Goal: Contribute content: Add original content to the website for others to see

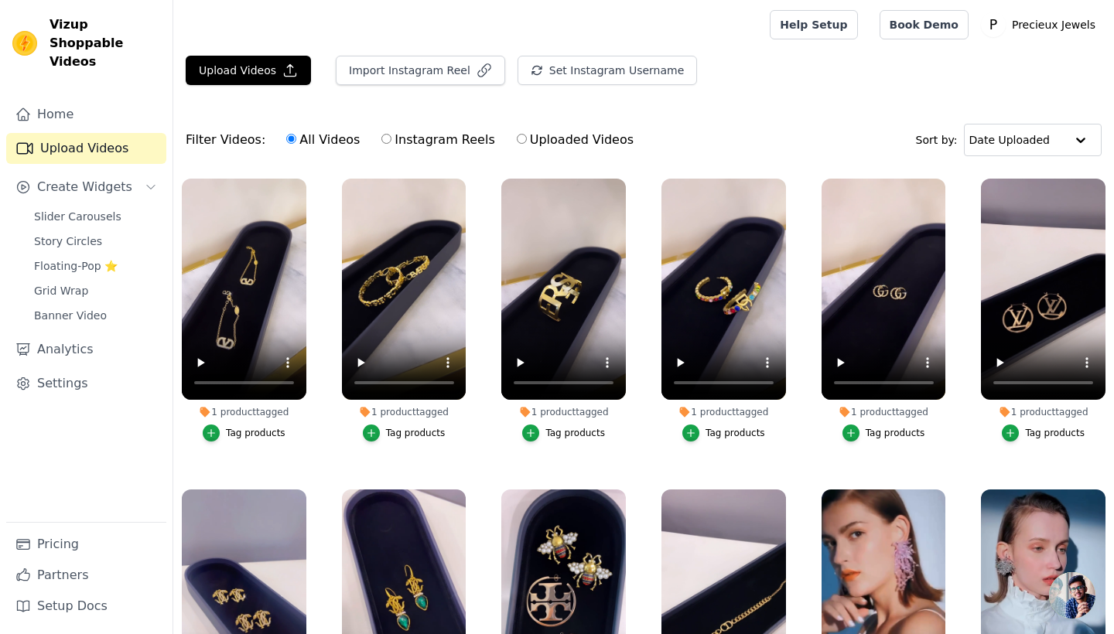
click at [273, 74] on button "Upload Videos" at bounding box center [248, 70] width 125 height 29
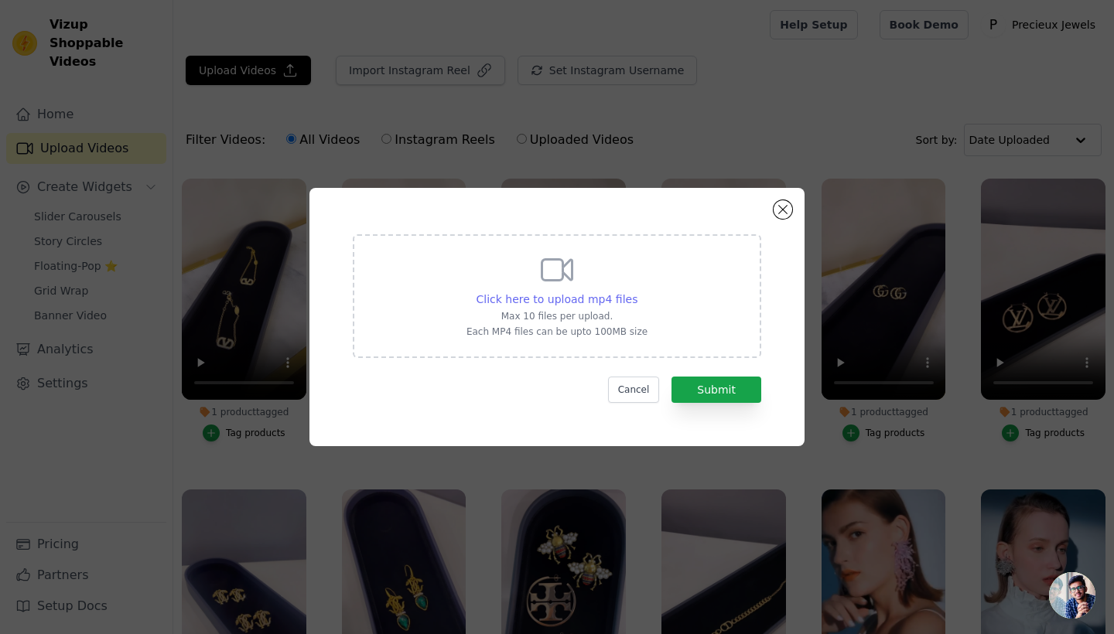
click at [504, 301] on span "Click here to upload mp4 files" at bounding box center [557, 299] width 162 height 12
click at [636, 292] on input "Click here to upload mp4 files Max 10 files per upload. Each MP4 files can be u…" at bounding box center [636, 291] width 1 height 1
type input "C:\fakepath\VIDEO-2025-09-17-14-37-50.mp4"
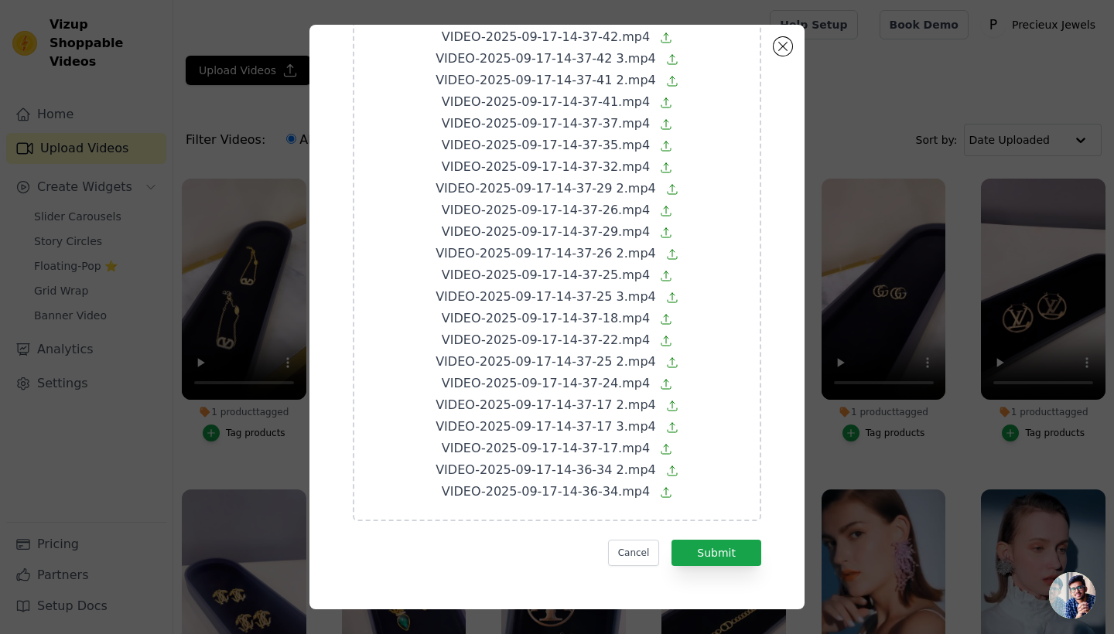
scroll to position [323, 0]
click at [720, 546] on button "Submit" at bounding box center [716, 553] width 90 height 26
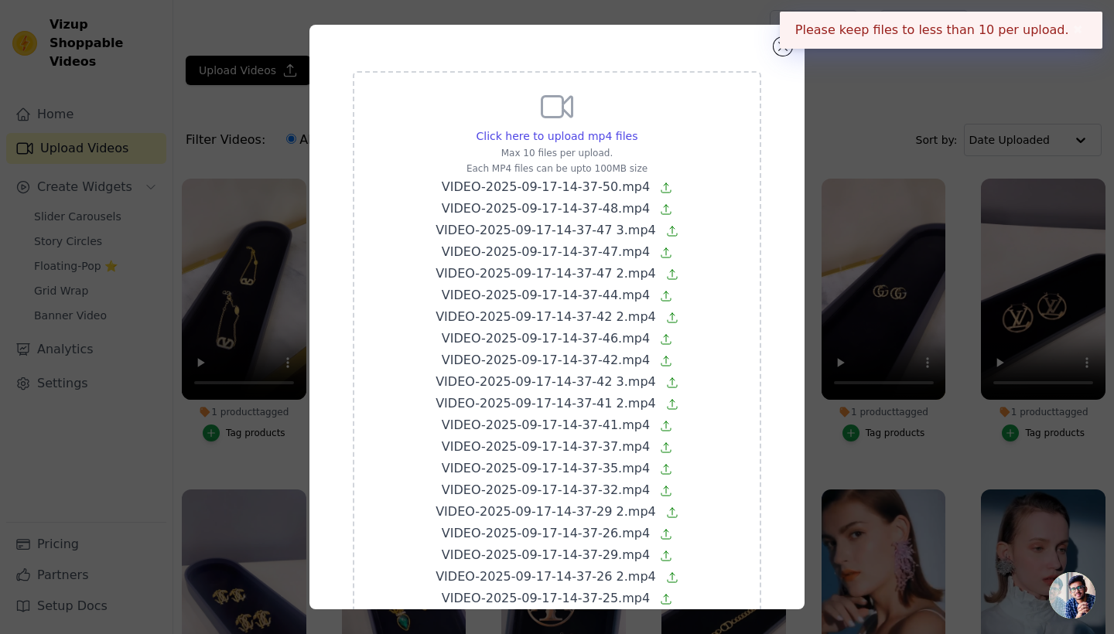
scroll to position [0, 0]
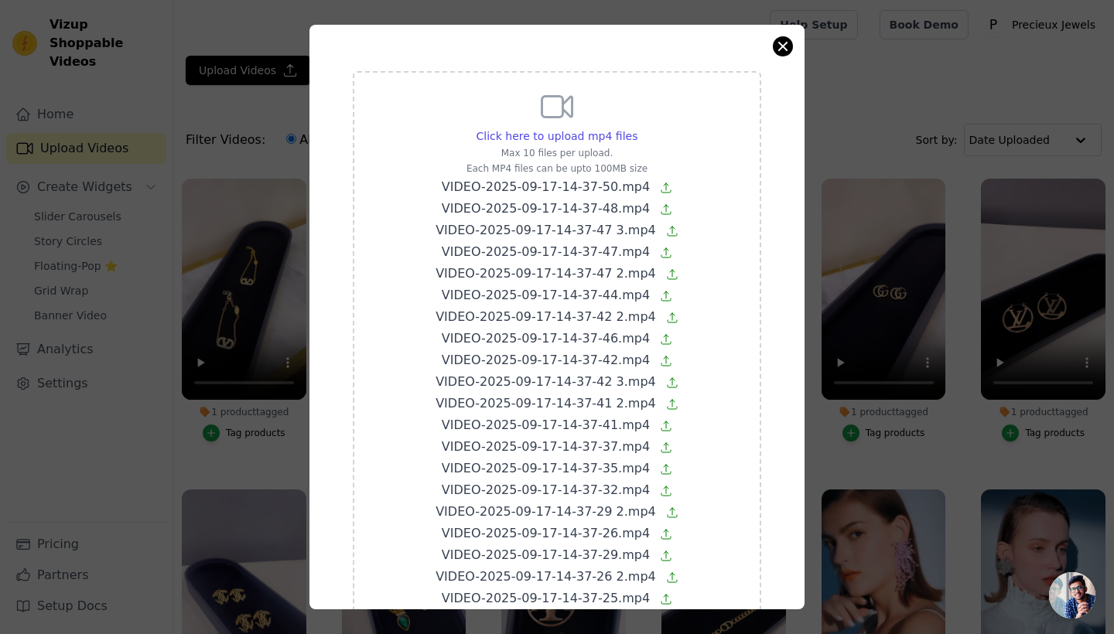
click at [785, 45] on button "Close modal" at bounding box center [782, 46] width 19 height 19
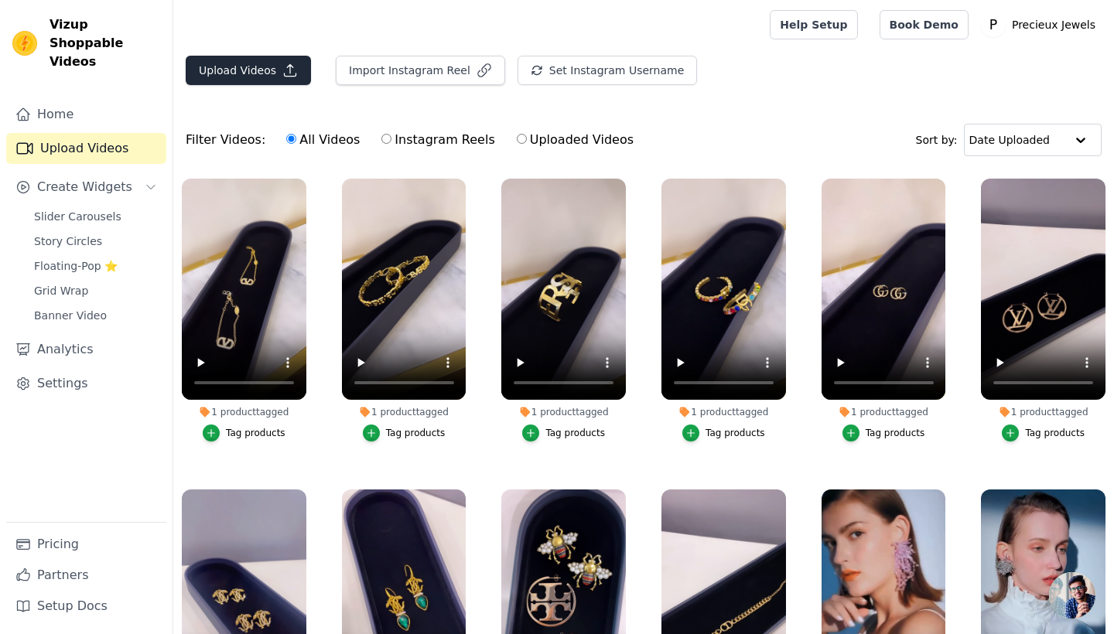
click at [292, 62] on button "Upload Videos" at bounding box center [248, 70] width 125 height 29
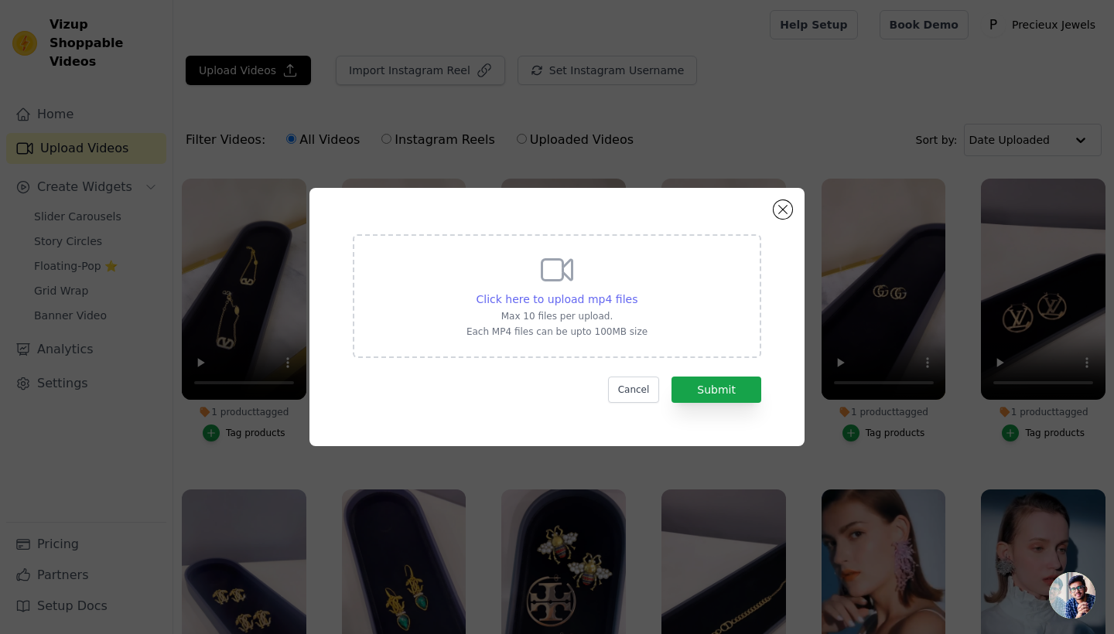
click at [609, 300] on span "Click here to upload mp4 files" at bounding box center [557, 299] width 162 height 12
click at [636, 292] on input "Click here to upload mp4 files Max 10 files per upload. Each MP4 files can be u…" at bounding box center [636, 291] width 1 height 1
type input "C:\fakepath\VIDEO-2025-09-17-14-37-50.mp4"
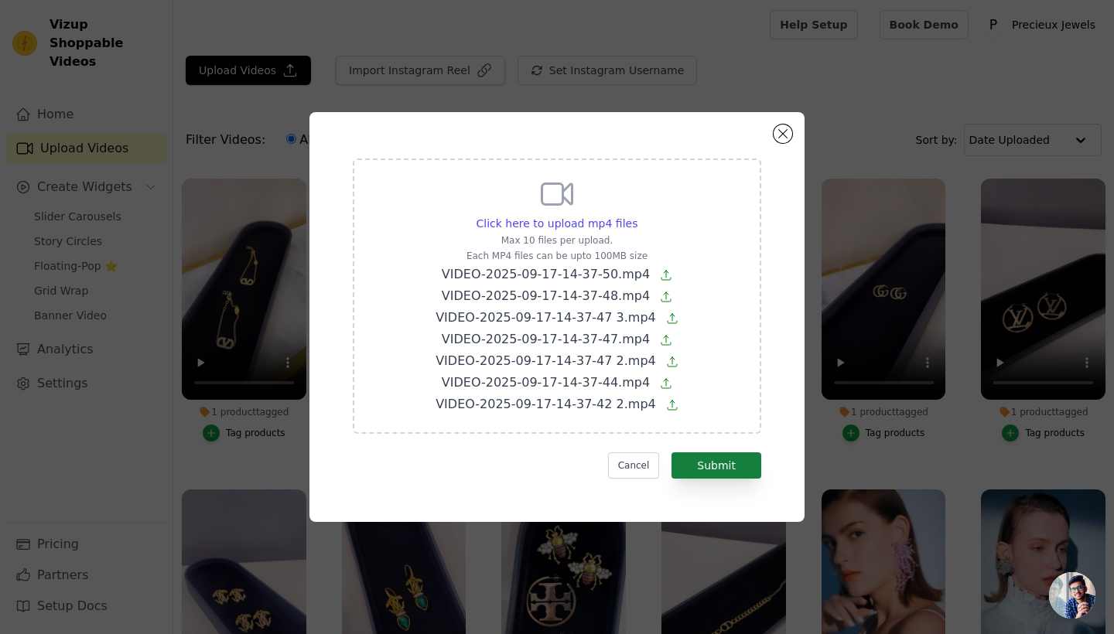
click at [714, 458] on button "Submit" at bounding box center [716, 465] width 90 height 26
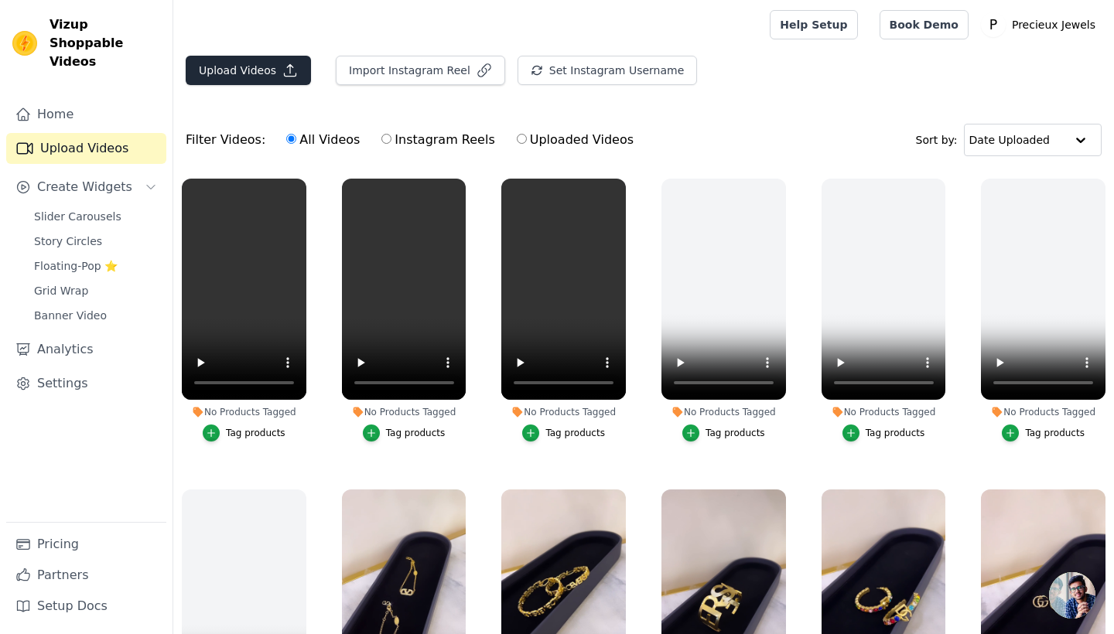
click at [282, 69] on icon "button" at bounding box center [289, 70] width 15 height 15
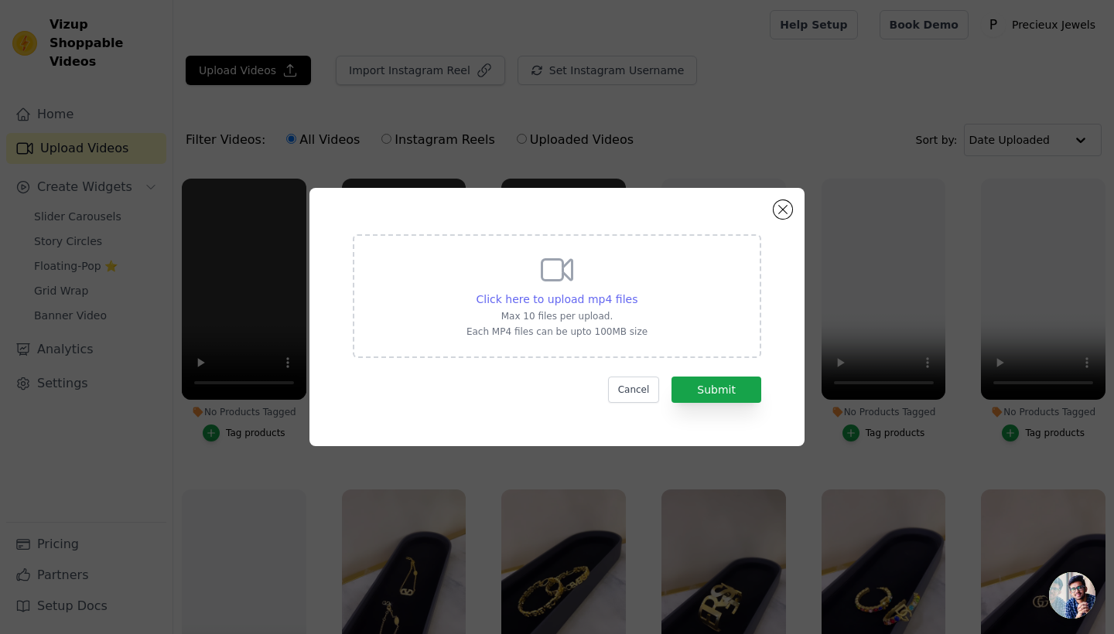
click at [600, 298] on span "Click here to upload mp4 files" at bounding box center [557, 299] width 162 height 12
click at [636, 292] on input "Click here to upload mp4 files Max 10 files per upload. Each MP4 files can be u…" at bounding box center [636, 291] width 1 height 1
type input "C:\fakepath\VIDEO-2025-09-17-14-37-46.mp4"
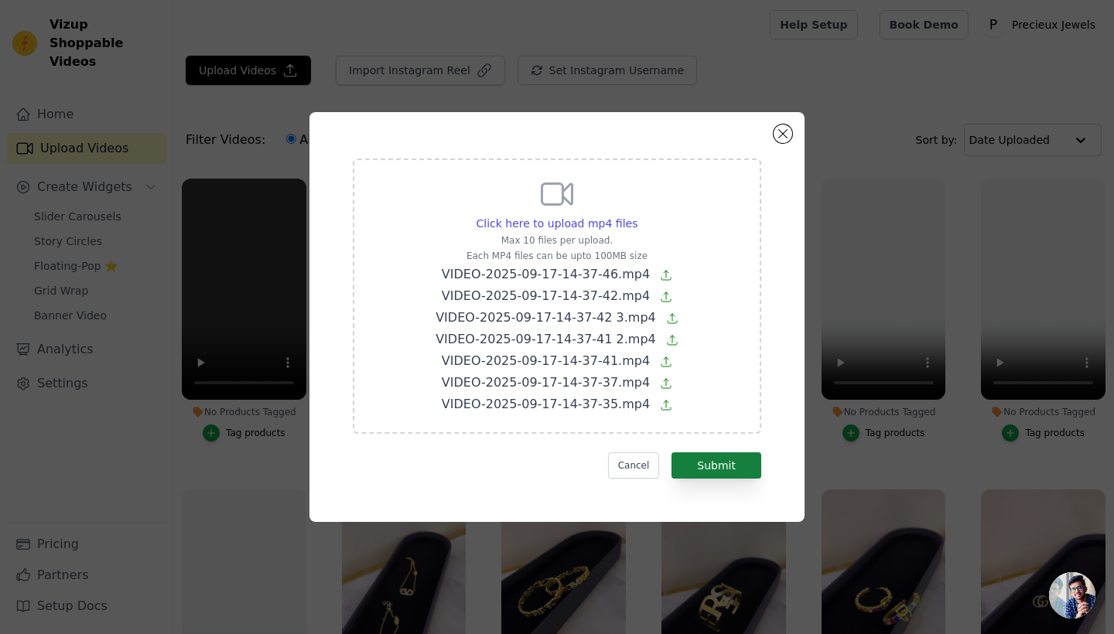
click at [710, 454] on button "Submit" at bounding box center [716, 465] width 90 height 26
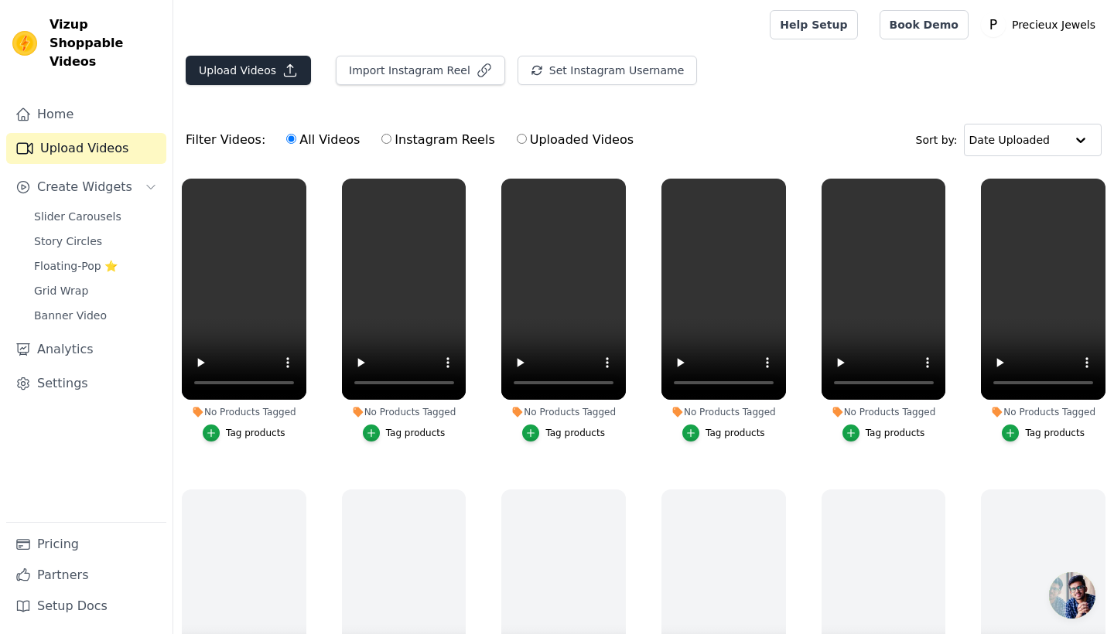
click at [282, 73] on icon "button" at bounding box center [289, 70] width 15 height 15
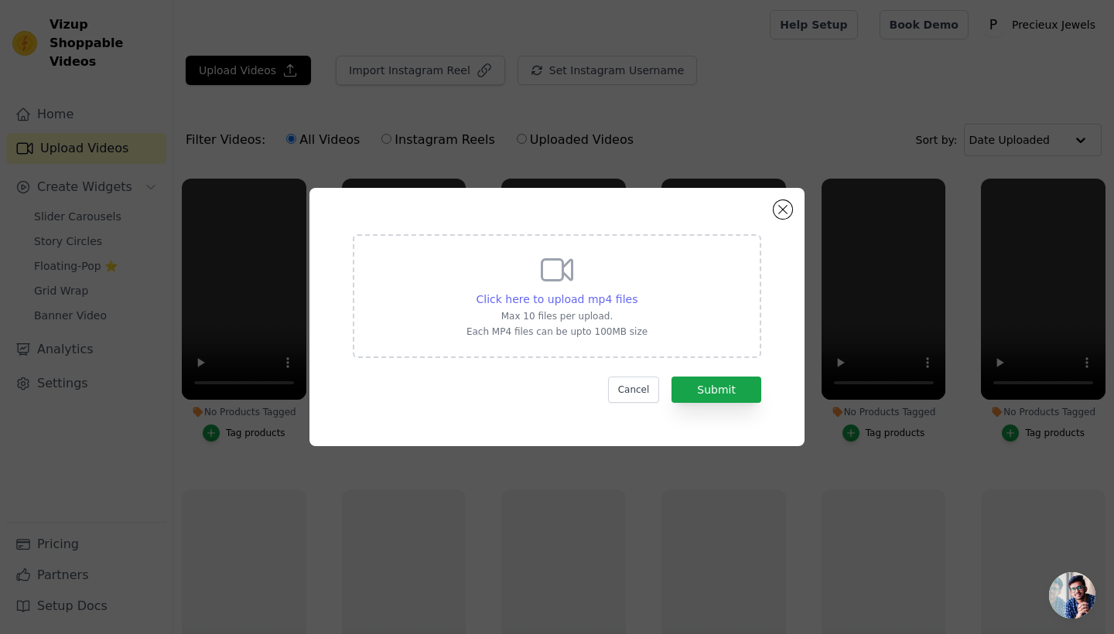
click at [526, 297] on span "Click here to upload mp4 files" at bounding box center [557, 299] width 162 height 12
click at [636, 292] on input "Click here to upload mp4 files Max 10 files per upload. Each MP4 files can be u…" at bounding box center [636, 291] width 1 height 1
type input "C:\fakepath\VIDEO-2025-09-17-14-37-32.mp4"
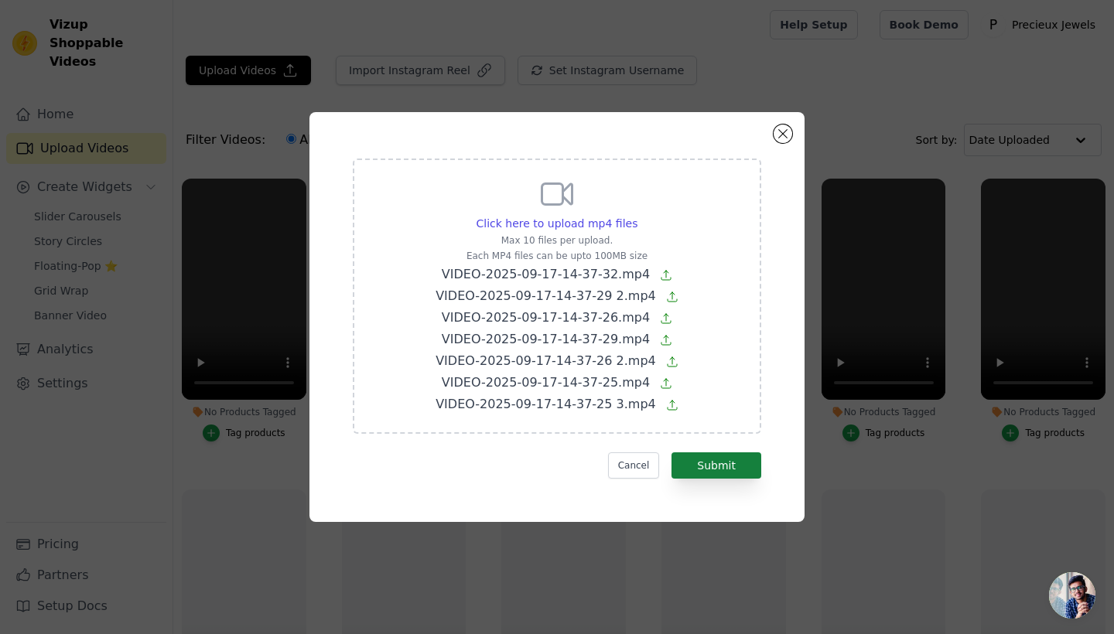
click at [745, 464] on button "Submit" at bounding box center [716, 465] width 90 height 26
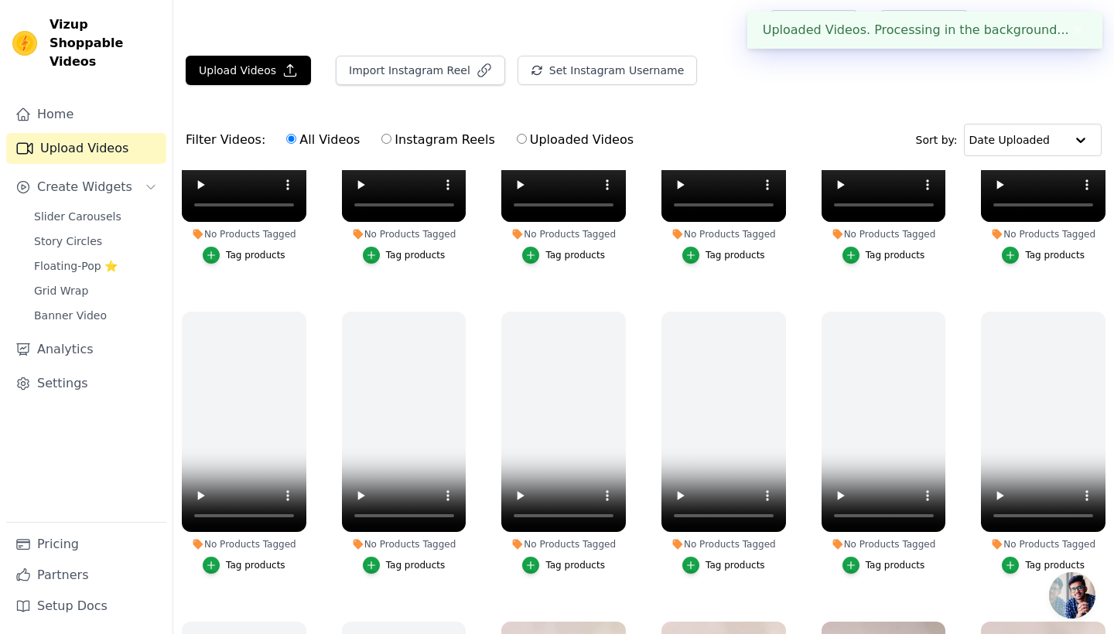
scroll to position [196, 0]
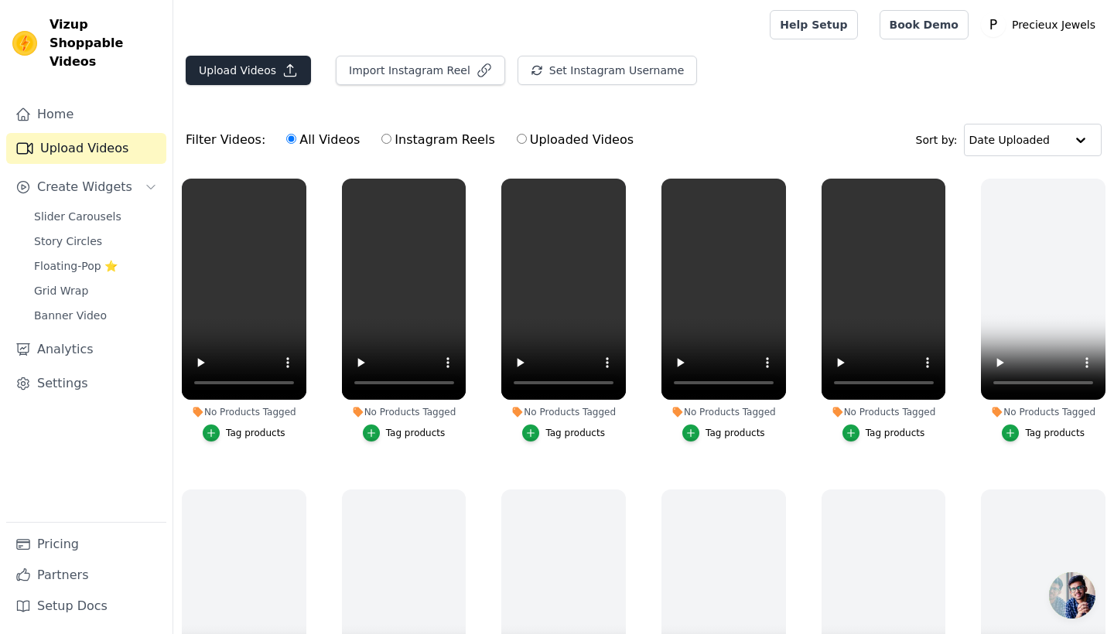
click at [290, 70] on icon "button" at bounding box center [289, 70] width 15 height 15
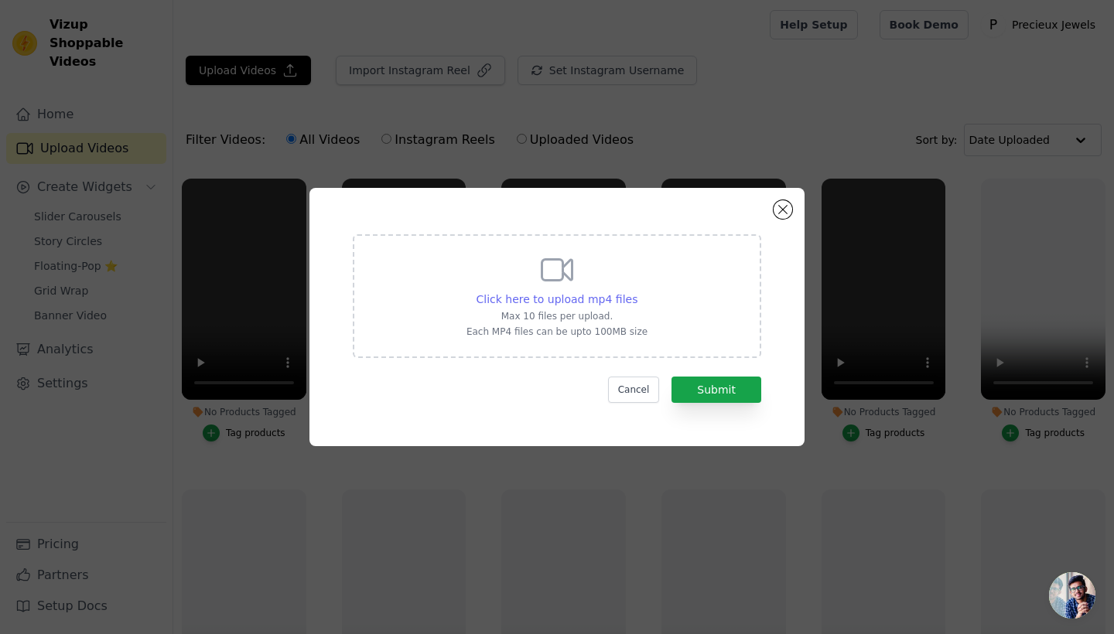
click at [490, 293] on span "Click here to upload mp4 files" at bounding box center [557, 299] width 162 height 12
click at [636, 292] on input "Click here to upload mp4 files Max 10 files per upload. Each MP4 files can be u…" at bounding box center [636, 291] width 1 height 1
type input "C:\fakepath\VIDEO-2025-09-17-14-37-18.mp4"
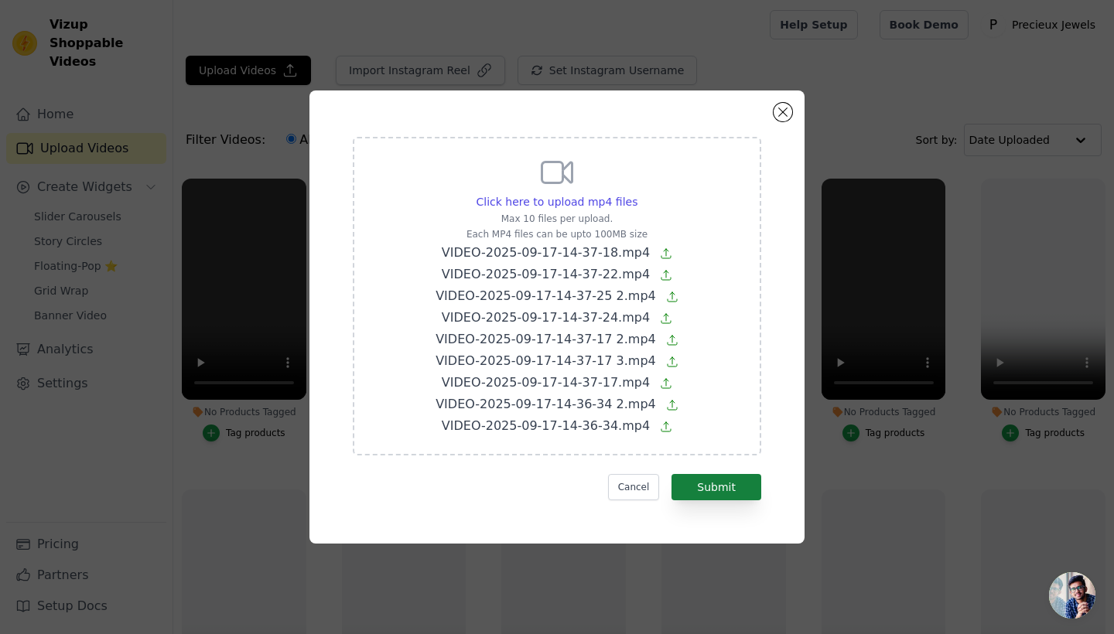
click at [723, 478] on button "Submit" at bounding box center [716, 487] width 90 height 26
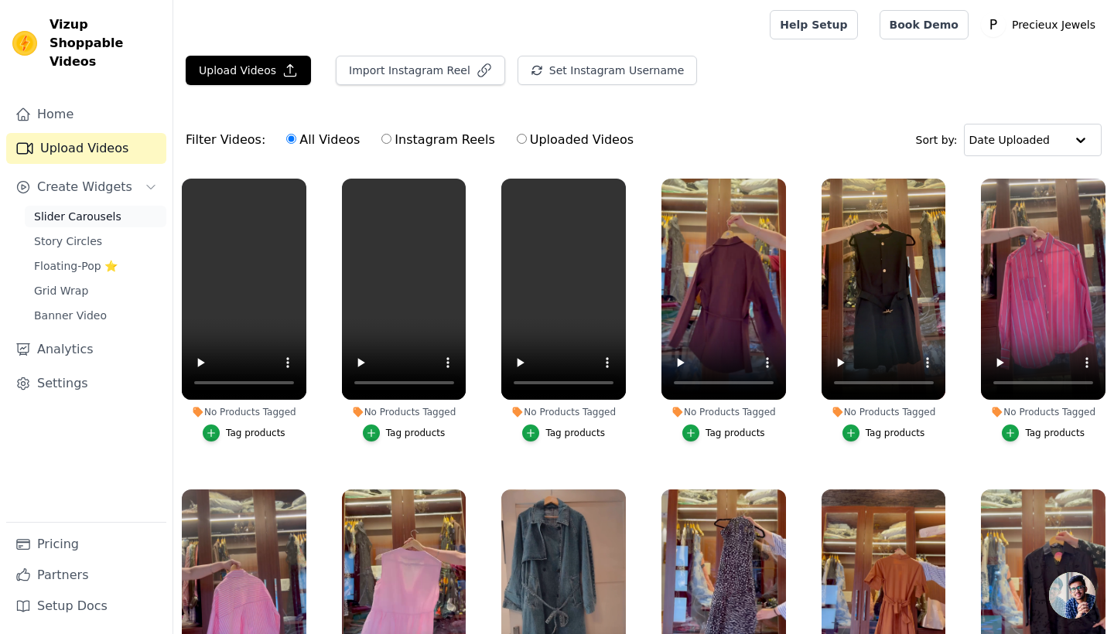
click at [95, 209] on span "Slider Carousels" at bounding box center [77, 216] width 87 height 15
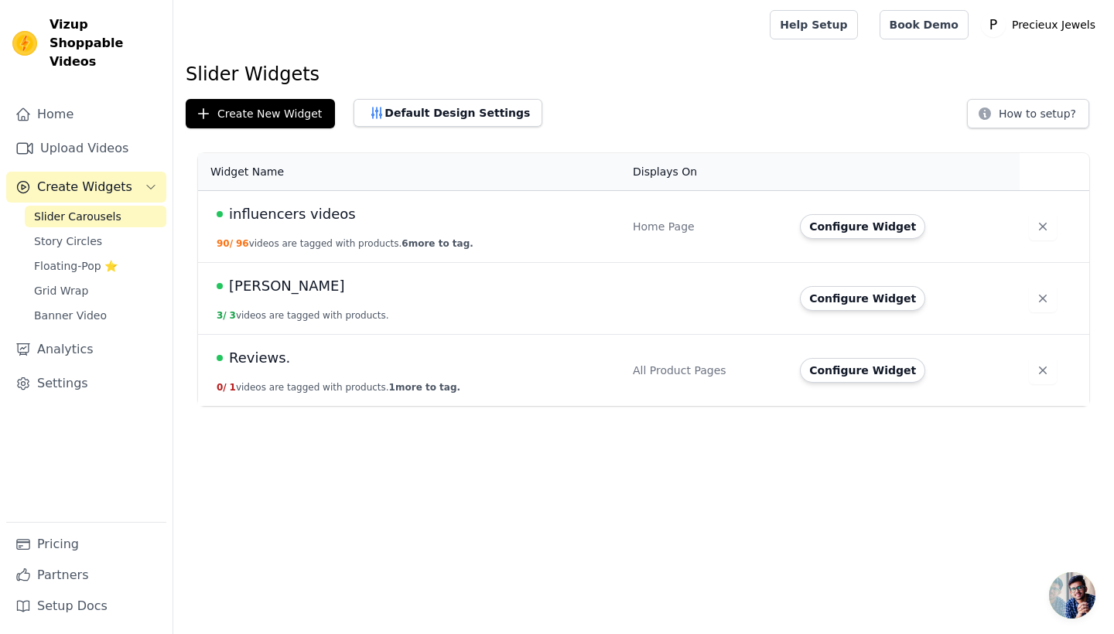
click at [319, 210] on span "influencers videos" at bounding box center [292, 214] width 127 height 22
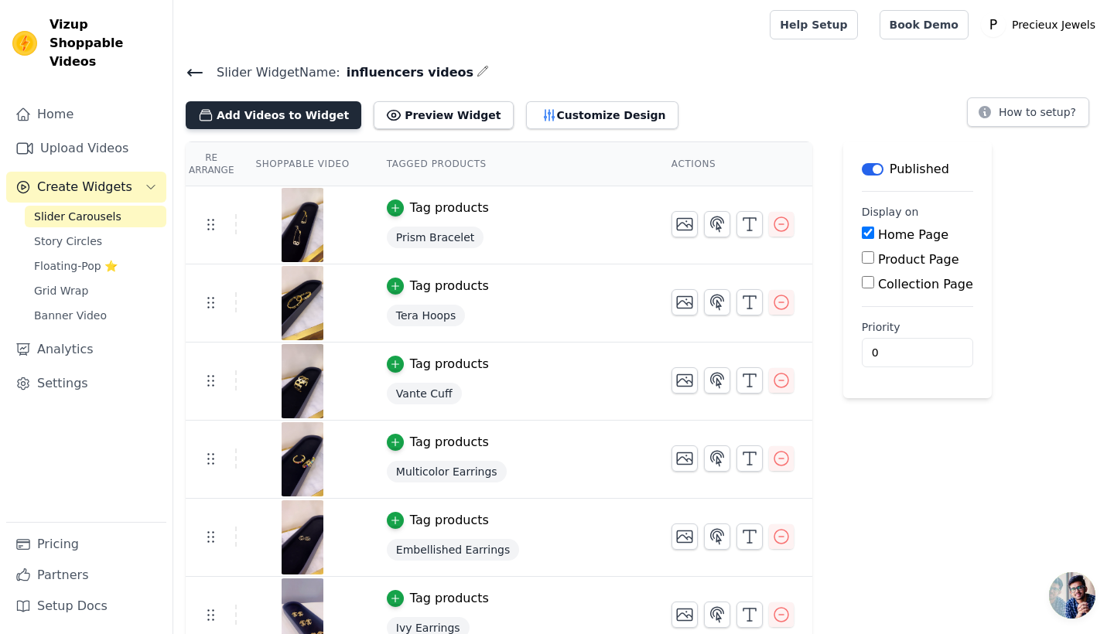
click at [303, 117] on button "Add Videos to Widget" at bounding box center [274, 115] width 176 height 28
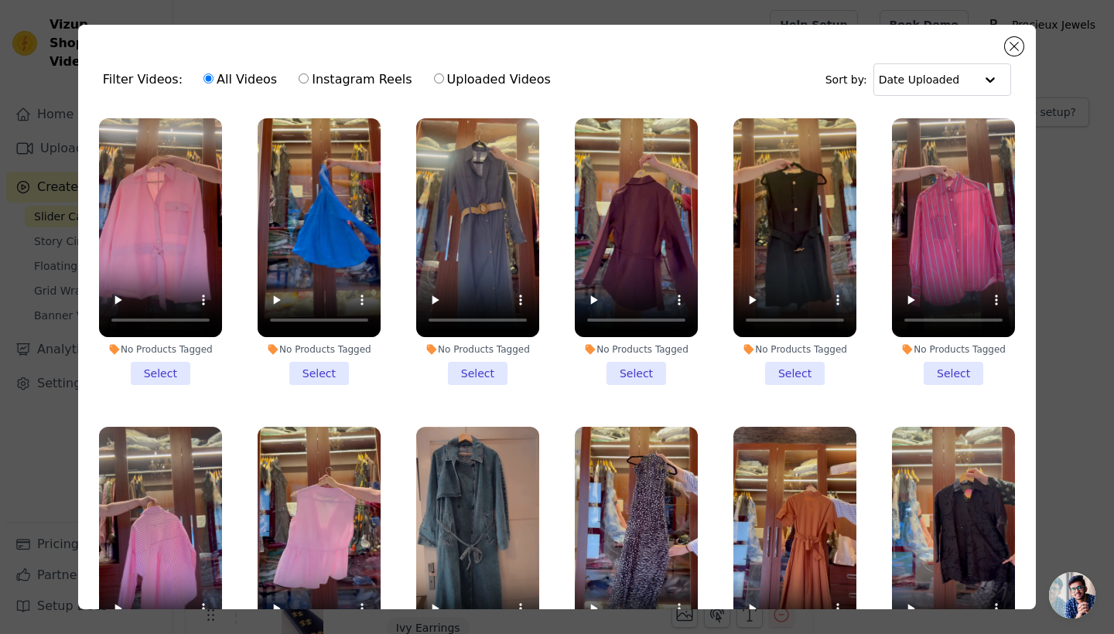
click at [175, 381] on li "No Products Tagged Select" at bounding box center [160, 251] width 123 height 267
click at [0, 0] on input "No Products Tagged Select" at bounding box center [0, 0] width 0 height 0
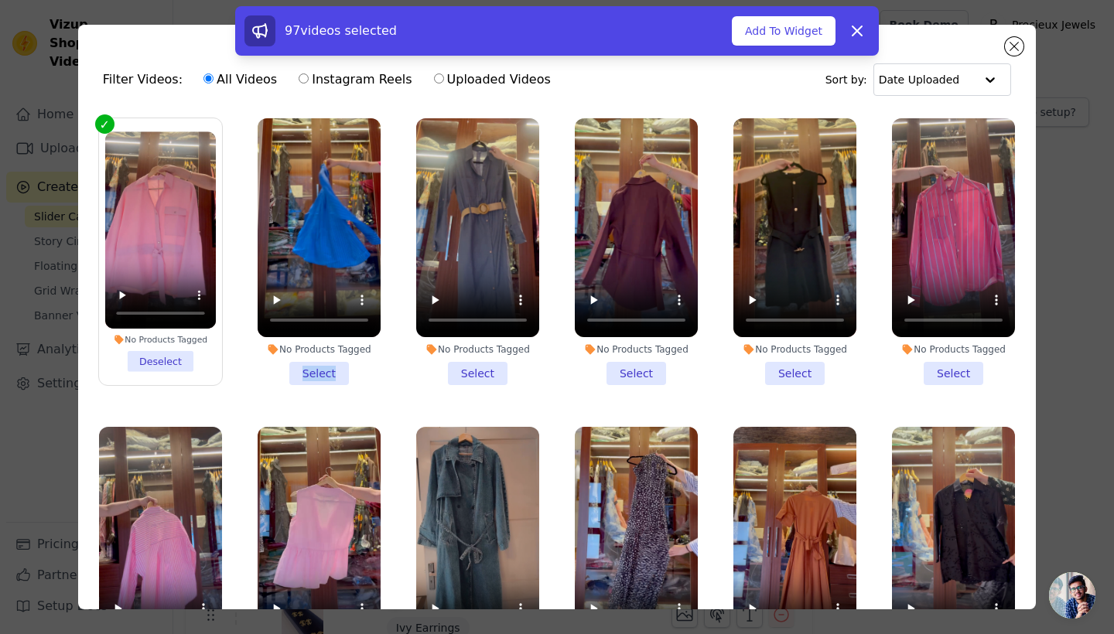
click at [336, 366] on li "No Products Tagged Select" at bounding box center [319, 251] width 123 height 267
click at [0, 0] on input "No Products Tagged Select" at bounding box center [0, 0] width 0 height 0
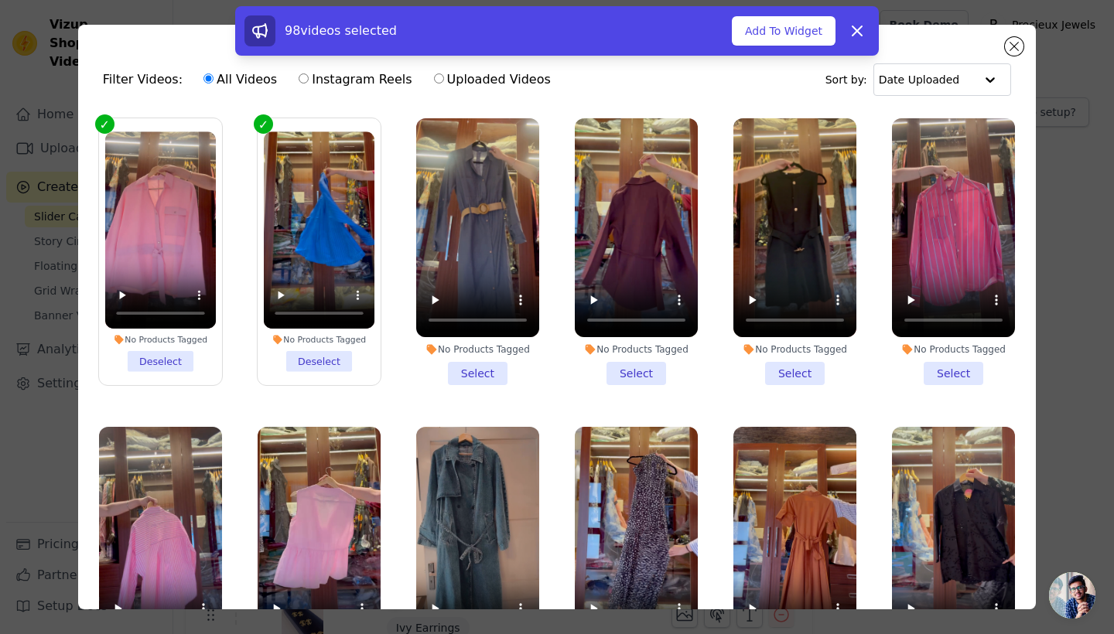
click at [483, 374] on li "No Products Tagged Select" at bounding box center [477, 251] width 123 height 267
click at [0, 0] on input "No Products Tagged Select" at bounding box center [0, 0] width 0 height 0
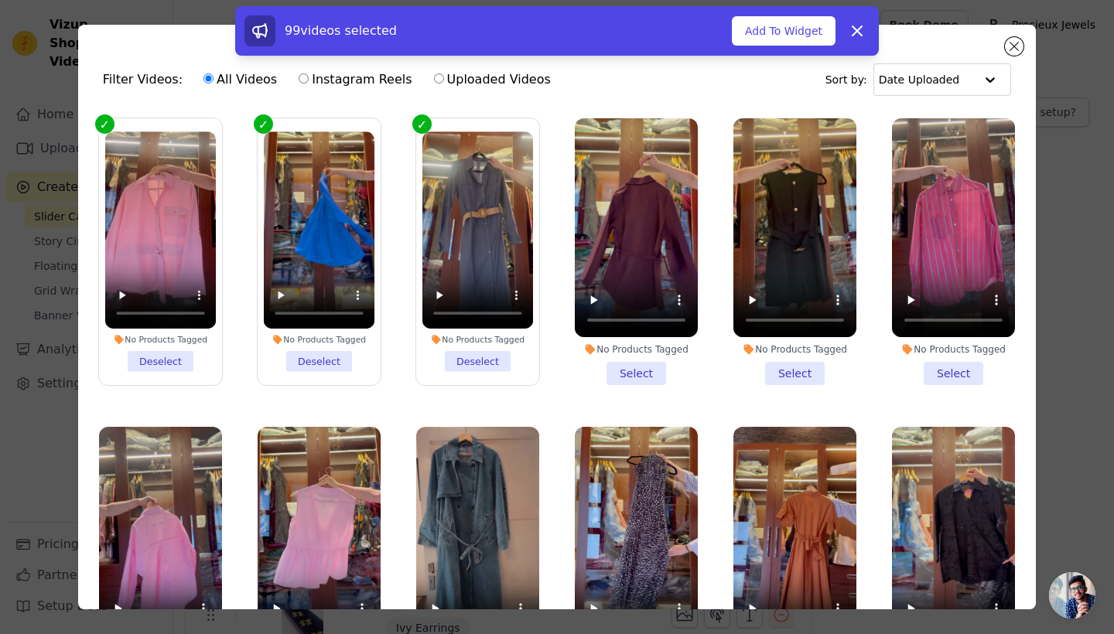
click at [650, 374] on li "No Products Tagged Select" at bounding box center [636, 251] width 123 height 267
click at [0, 0] on input "No Products Tagged Select" at bounding box center [0, 0] width 0 height 0
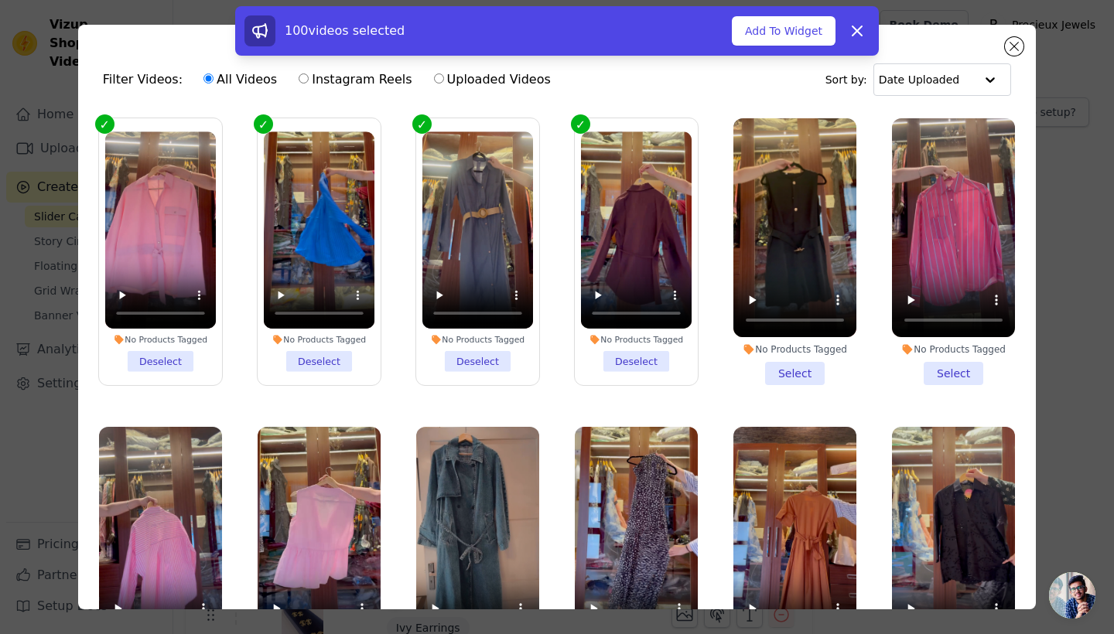
click at [790, 376] on li "No Products Tagged Select" at bounding box center [794, 251] width 123 height 267
click at [0, 0] on input "No Products Tagged Select" at bounding box center [0, 0] width 0 height 0
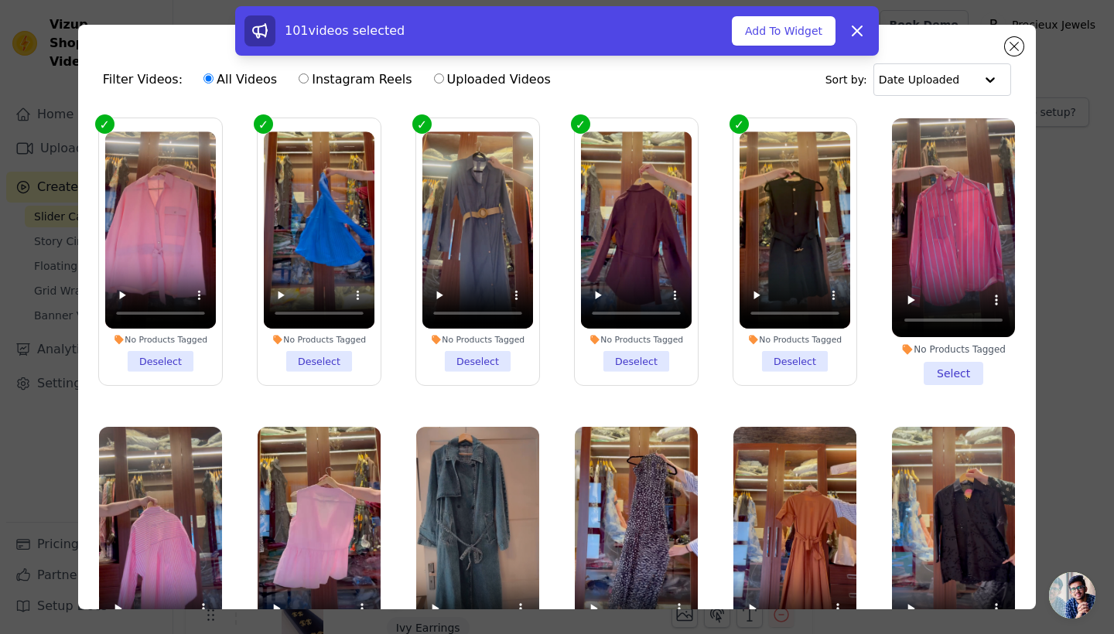
click at [942, 373] on li "No Products Tagged Select" at bounding box center [953, 251] width 123 height 267
click at [0, 0] on input "No Products Tagged Select" at bounding box center [0, 0] width 0 height 0
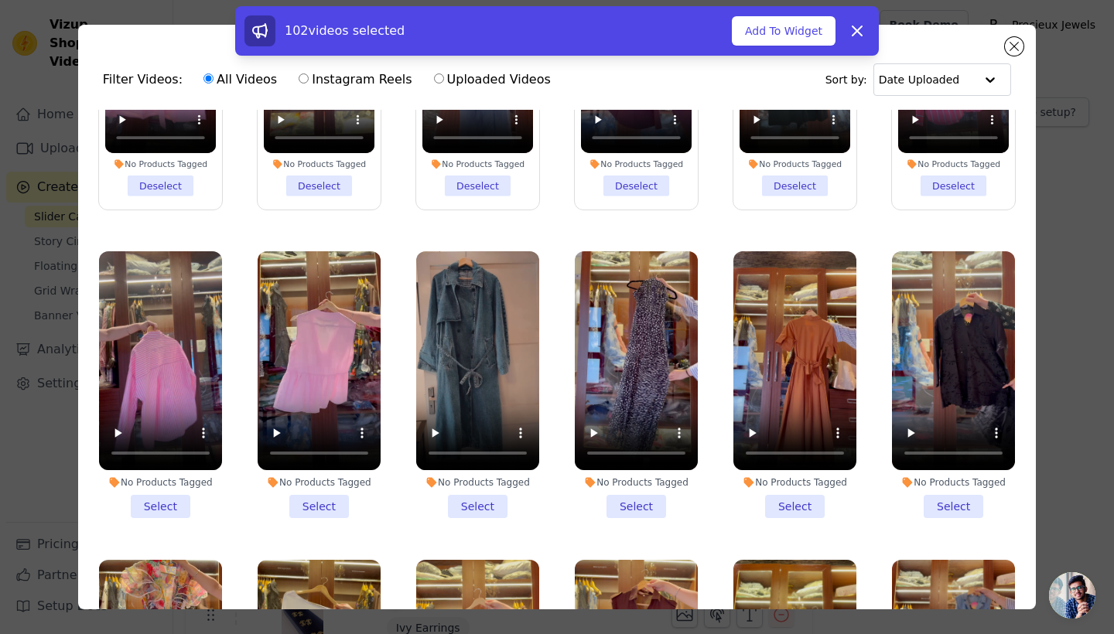
scroll to position [176, 0]
click at [940, 508] on li "No Products Tagged Select" at bounding box center [953, 384] width 123 height 267
click at [0, 0] on input "No Products Tagged Select" at bounding box center [0, 0] width 0 height 0
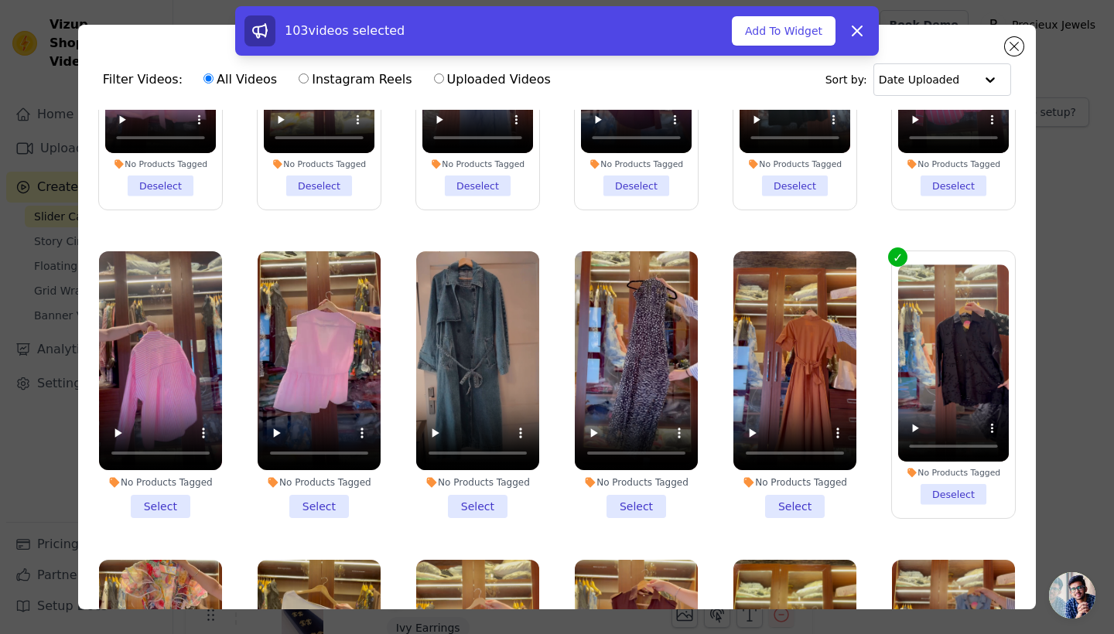
click at [809, 507] on li "No Products Tagged Select" at bounding box center [794, 384] width 123 height 267
click at [0, 0] on input "No Products Tagged Select" at bounding box center [0, 0] width 0 height 0
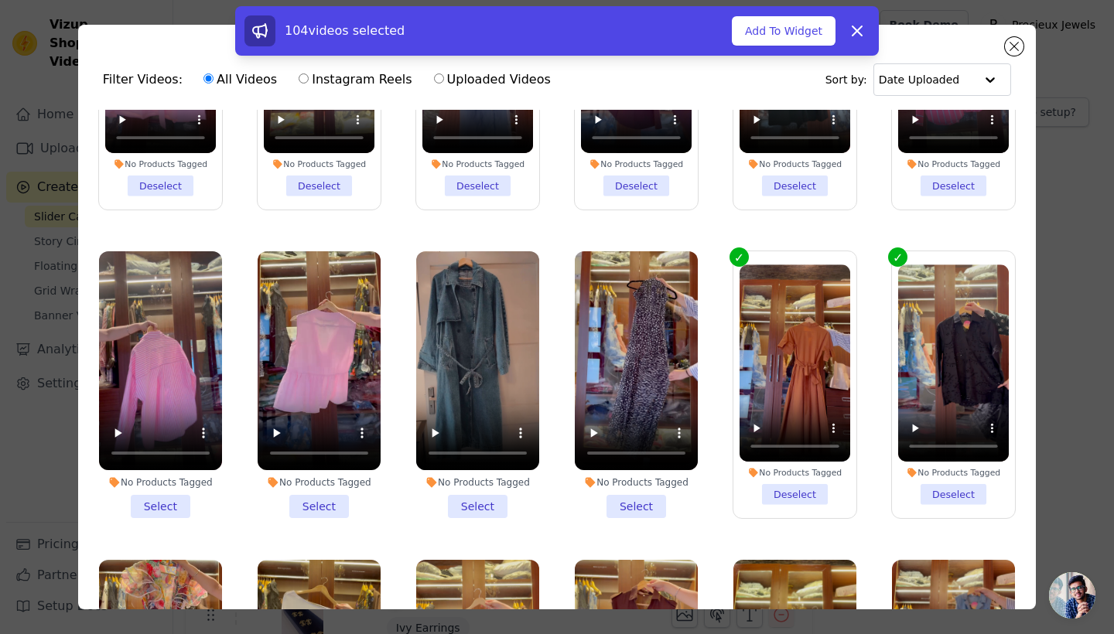
click at [636, 505] on li "No Products Tagged Select" at bounding box center [636, 384] width 123 height 267
click at [0, 0] on input "No Products Tagged Select" at bounding box center [0, 0] width 0 height 0
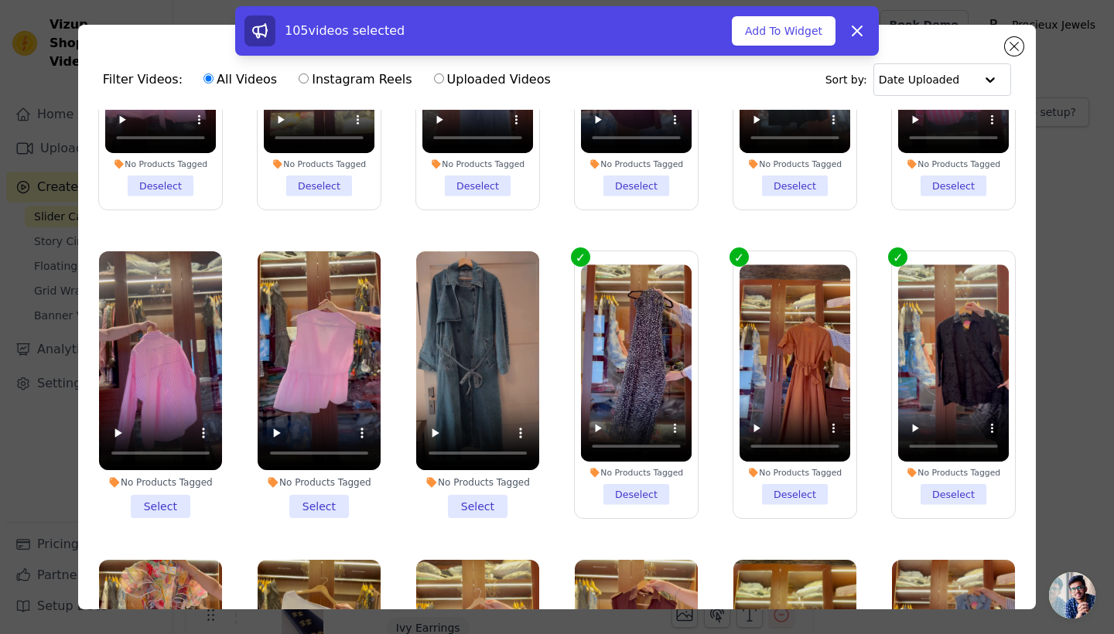
click at [500, 499] on li "No Products Tagged Select" at bounding box center [477, 384] width 123 height 267
click at [0, 0] on input "No Products Tagged Select" at bounding box center [0, 0] width 0 height 0
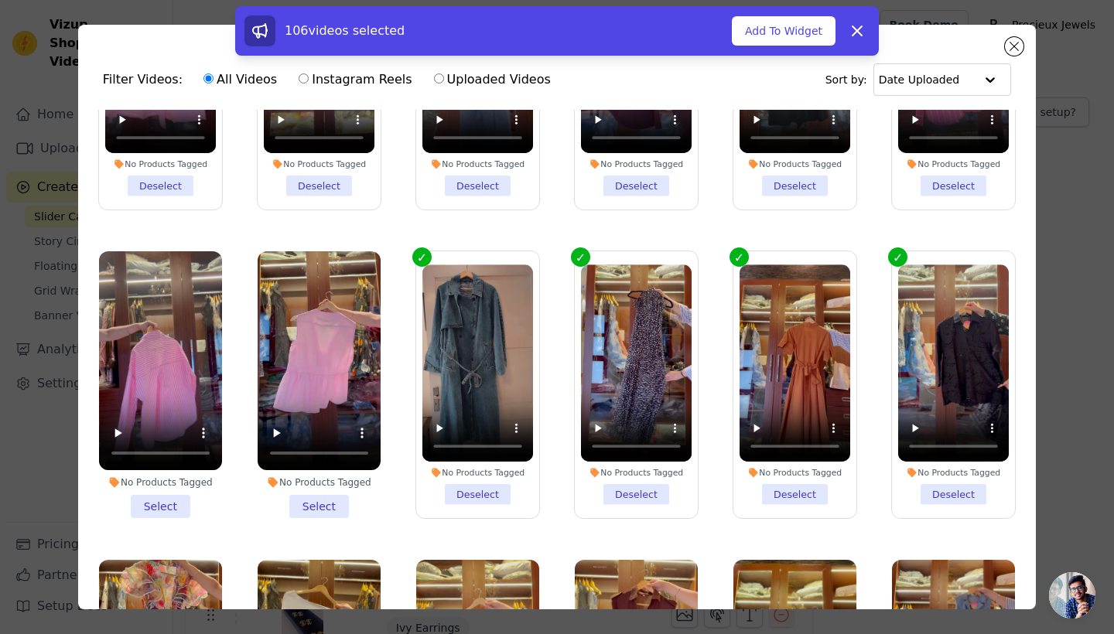
click at [318, 500] on li "No Products Tagged Select" at bounding box center [319, 384] width 123 height 267
click at [0, 0] on input "No Products Tagged Select" at bounding box center [0, 0] width 0 height 0
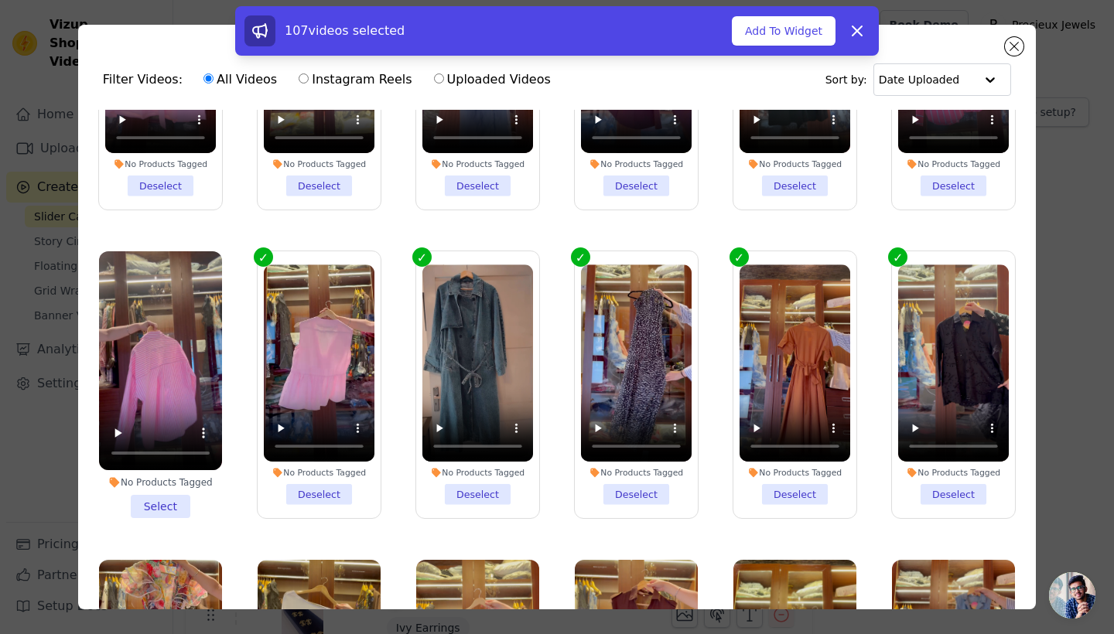
click at [180, 497] on li "No Products Tagged Select" at bounding box center [160, 384] width 123 height 267
click at [0, 0] on input "No Products Tagged Select" at bounding box center [0, 0] width 0 height 0
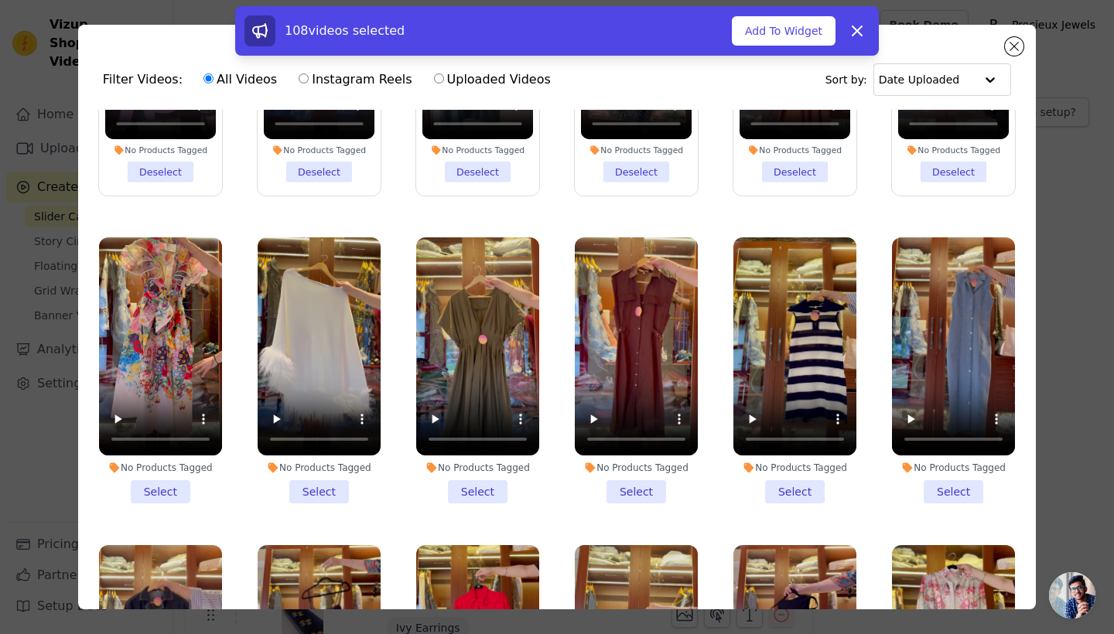
scroll to position [525, 0]
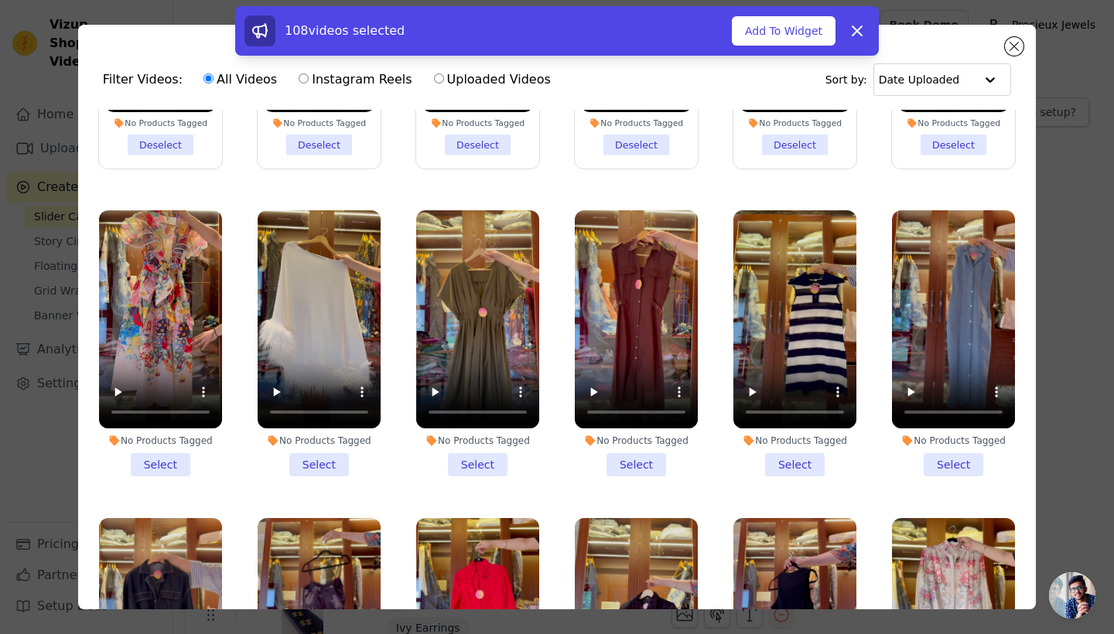
click at [169, 462] on li "No Products Tagged Select" at bounding box center [160, 343] width 123 height 267
click at [0, 0] on input "No Products Tagged Select" at bounding box center [0, 0] width 0 height 0
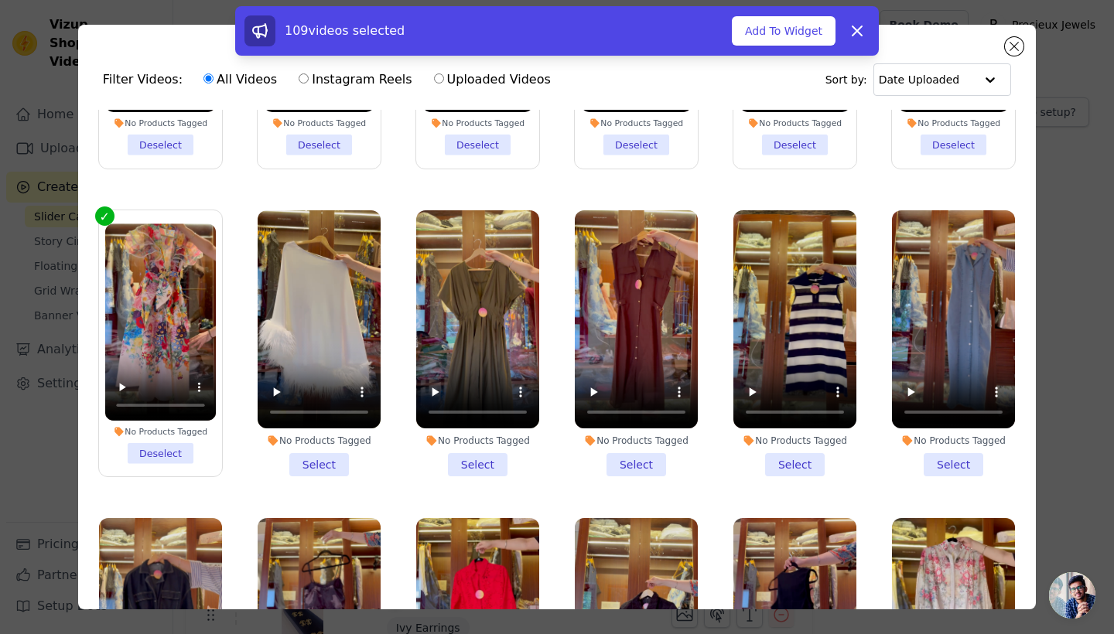
click at [335, 463] on li "No Products Tagged Select" at bounding box center [319, 343] width 123 height 267
click at [0, 0] on input "No Products Tagged Select" at bounding box center [0, 0] width 0 height 0
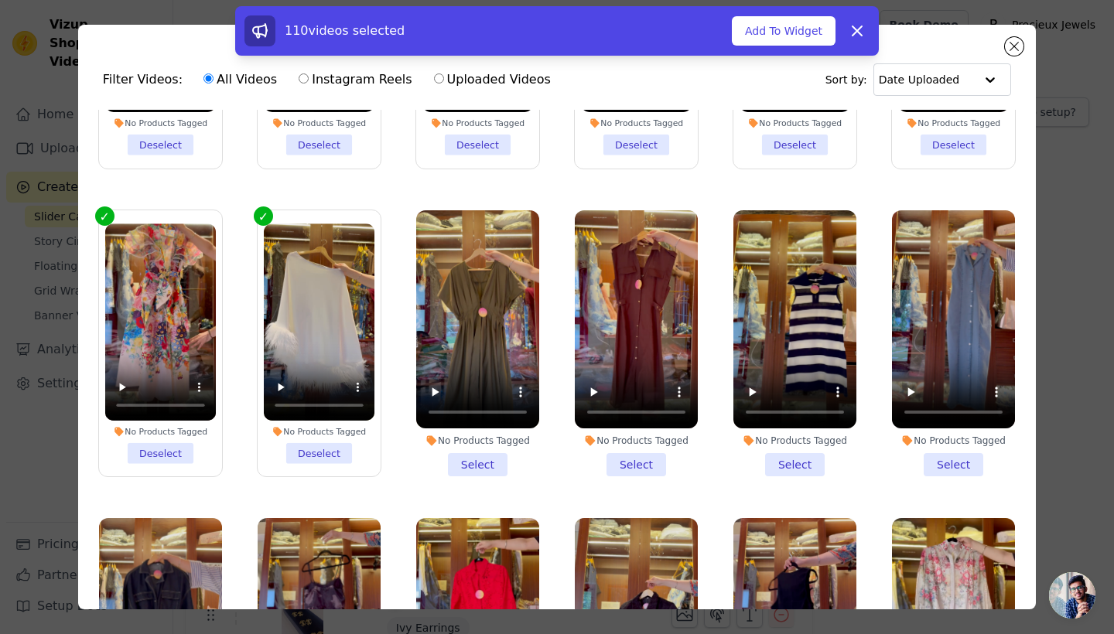
click at [466, 461] on li "No Products Tagged Select" at bounding box center [477, 343] width 123 height 267
click at [0, 0] on input "No Products Tagged Select" at bounding box center [0, 0] width 0 height 0
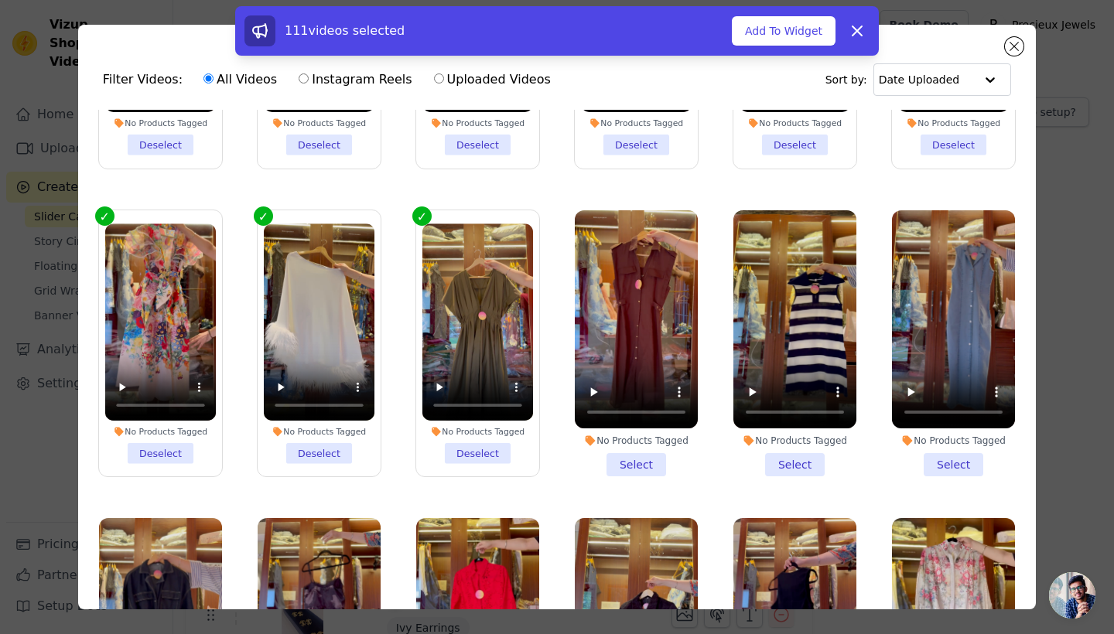
click at [651, 464] on li "No Products Tagged Select" at bounding box center [636, 343] width 123 height 267
click at [0, 0] on input "No Products Tagged Select" at bounding box center [0, 0] width 0 height 0
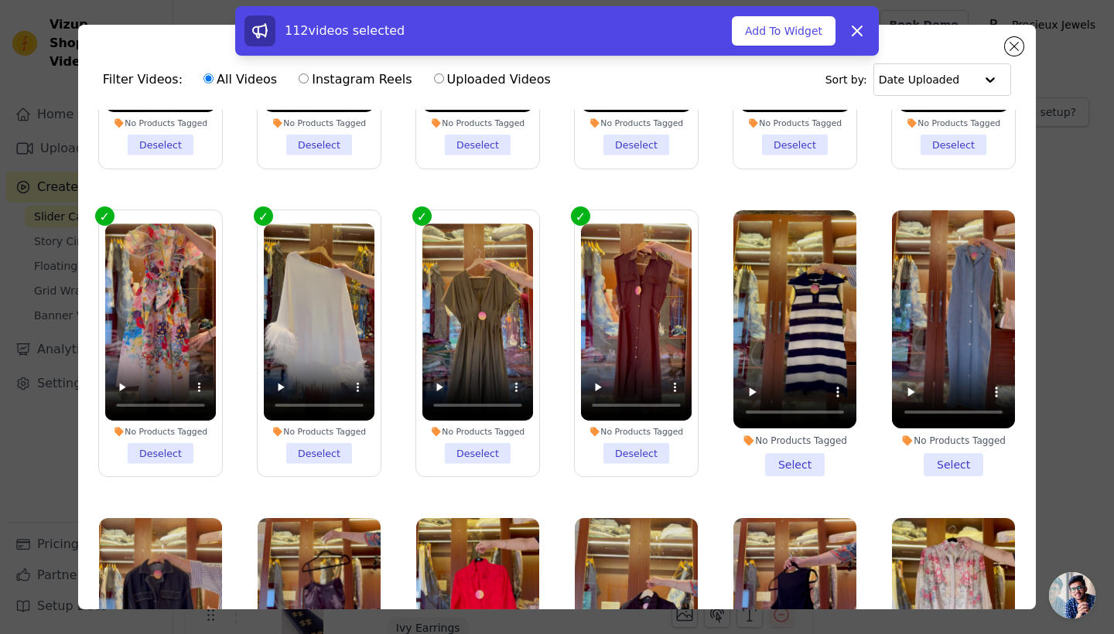
click at [804, 469] on li "No Products Tagged Select" at bounding box center [794, 343] width 123 height 267
click at [0, 0] on input "No Products Tagged Select" at bounding box center [0, 0] width 0 height 0
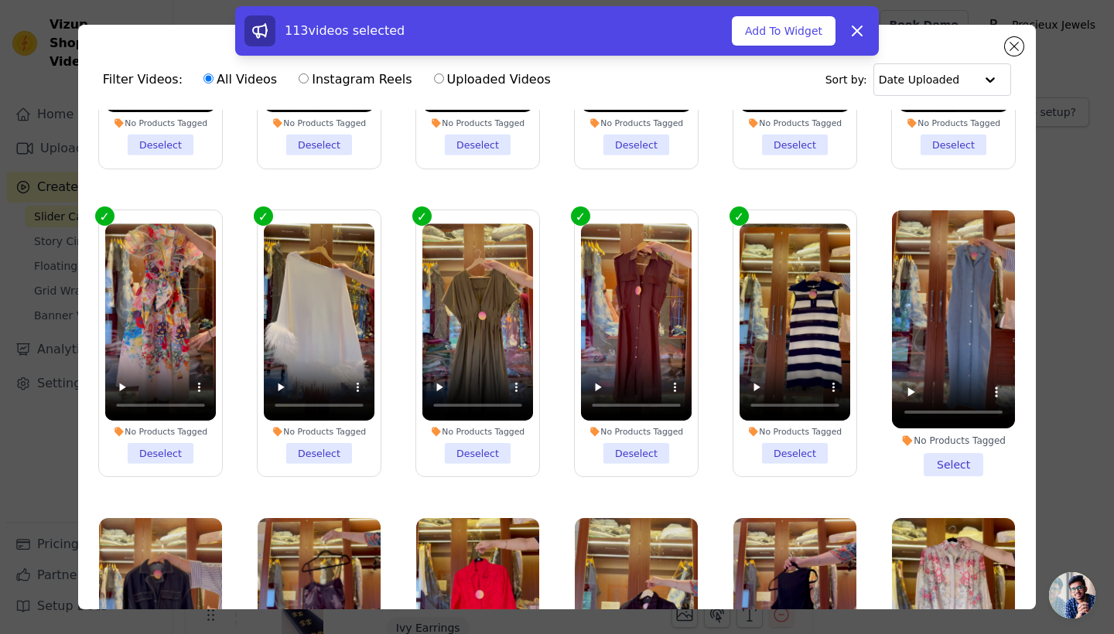
click at [936, 462] on li "No Products Tagged Select" at bounding box center [953, 343] width 123 height 267
click at [0, 0] on input "No Products Tagged Select" at bounding box center [0, 0] width 0 height 0
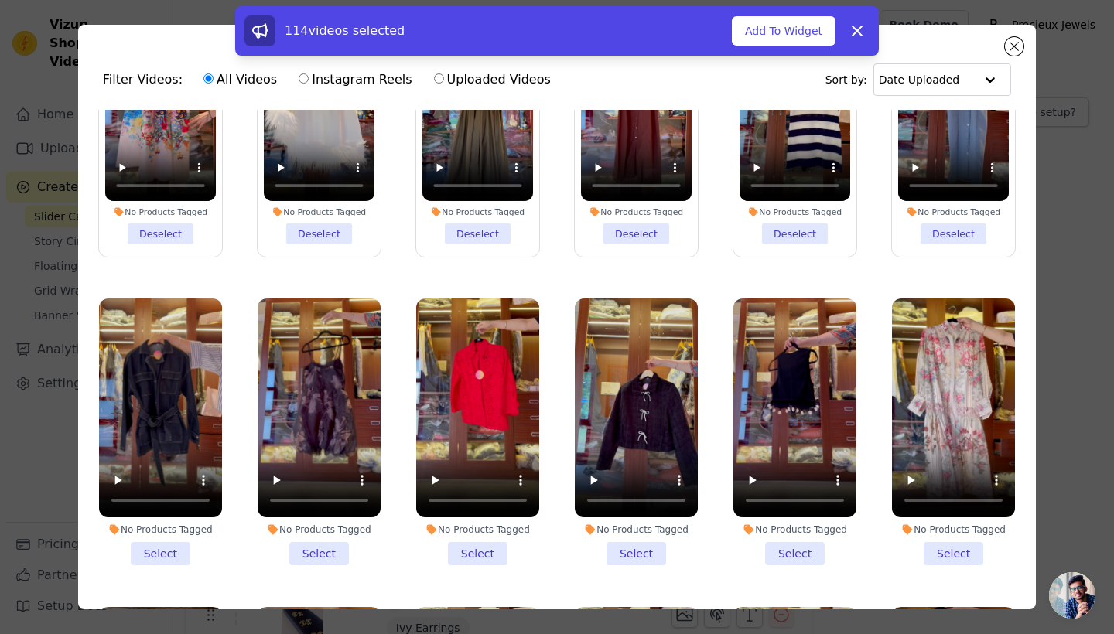
scroll to position [841, 0]
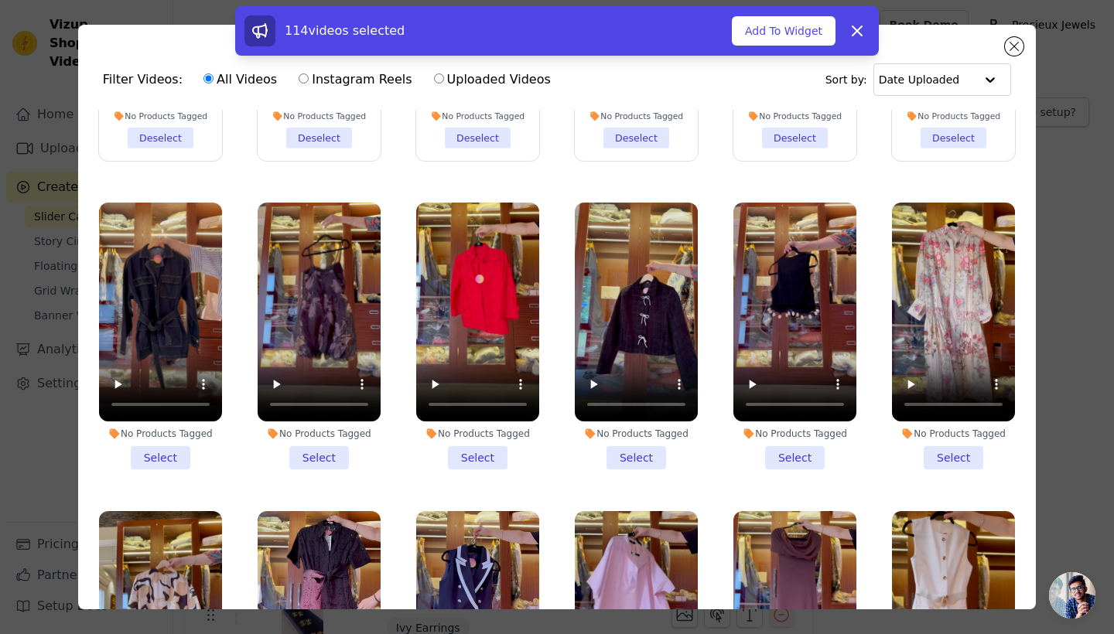
click at [943, 460] on li "No Products Tagged Select" at bounding box center [953, 336] width 123 height 267
click at [0, 0] on input "No Products Tagged Select" at bounding box center [0, 0] width 0 height 0
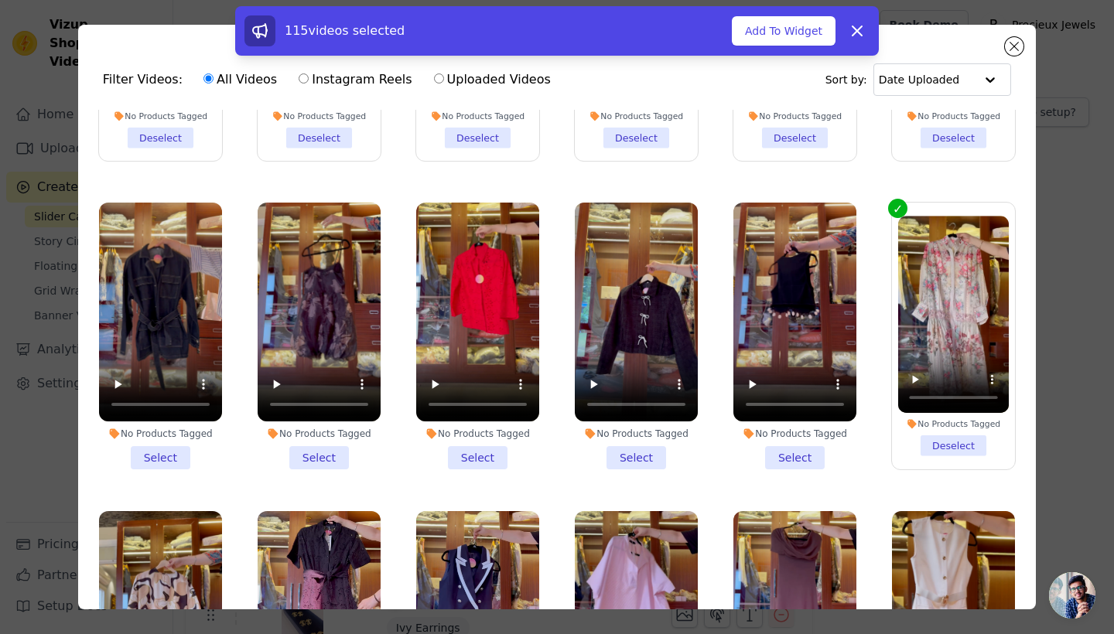
click at [811, 447] on li "No Products Tagged Select" at bounding box center [794, 336] width 123 height 267
click at [0, 0] on input "No Products Tagged Select" at bounding box center [0, 0] width 0 height 0
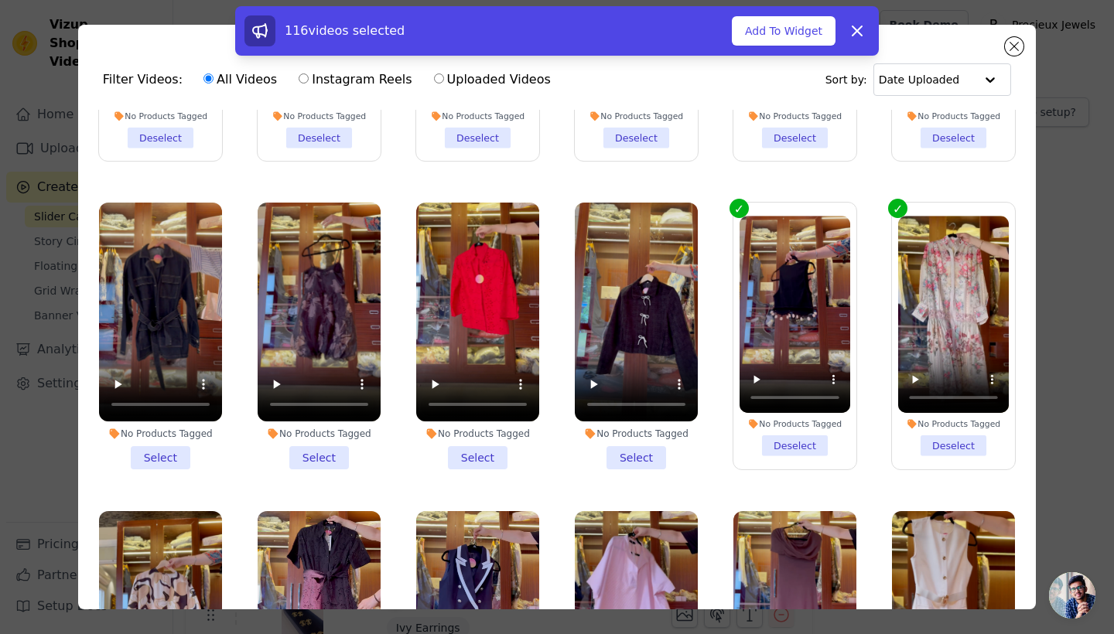
click at [643, 452] on li "No Products Tagged Select" at bounding box center [636, 336] width 123 height 267
click at [0, 0] on input "No Products Tagged Select" at bounding box center [0, 0] width 0 height 0
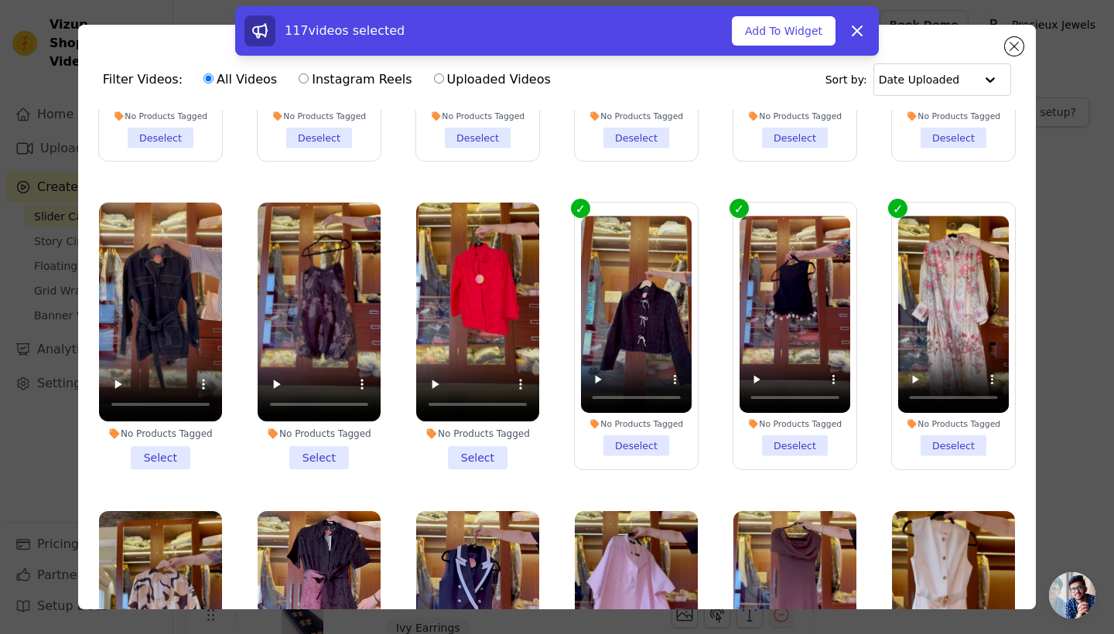
click at [503, 452] on li "No Products Tagged Select" at bounding box center [477, 336] width 123 height 267
click at [0, 0] on input "No Products Tagged Select" at bounding box center [0, 0] width 0 height 0
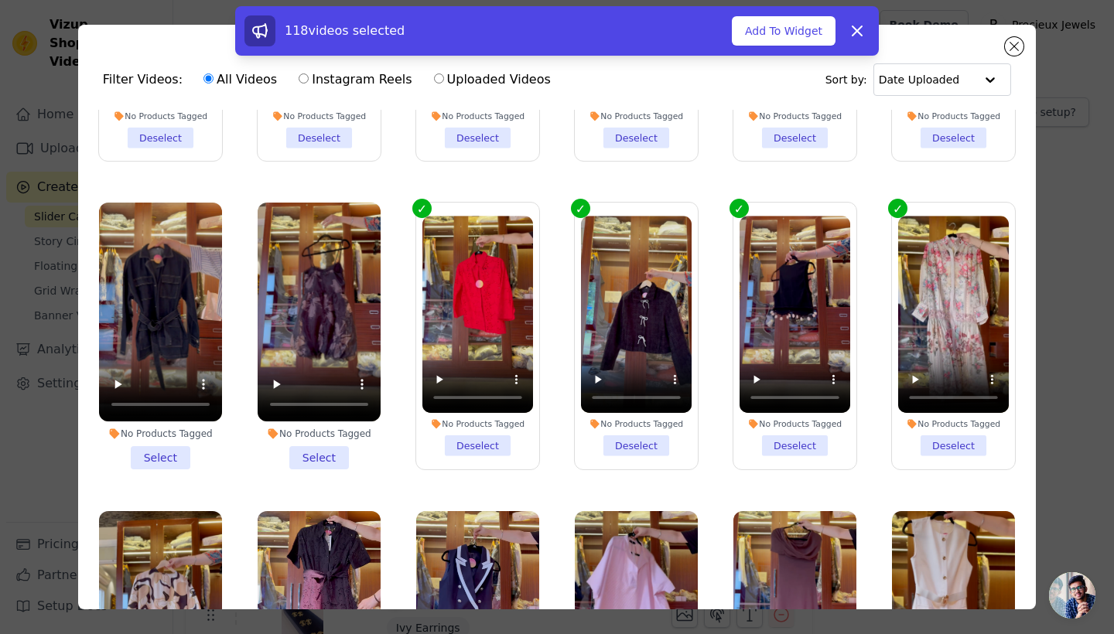
click at [344, 455] on li "No Products Tagged Select" at bounding box center [319, 336] width 123 height 267
click at [0, 0] on input "No Products Tagged Select" at bounding box center [0, 0] width 0 height 0
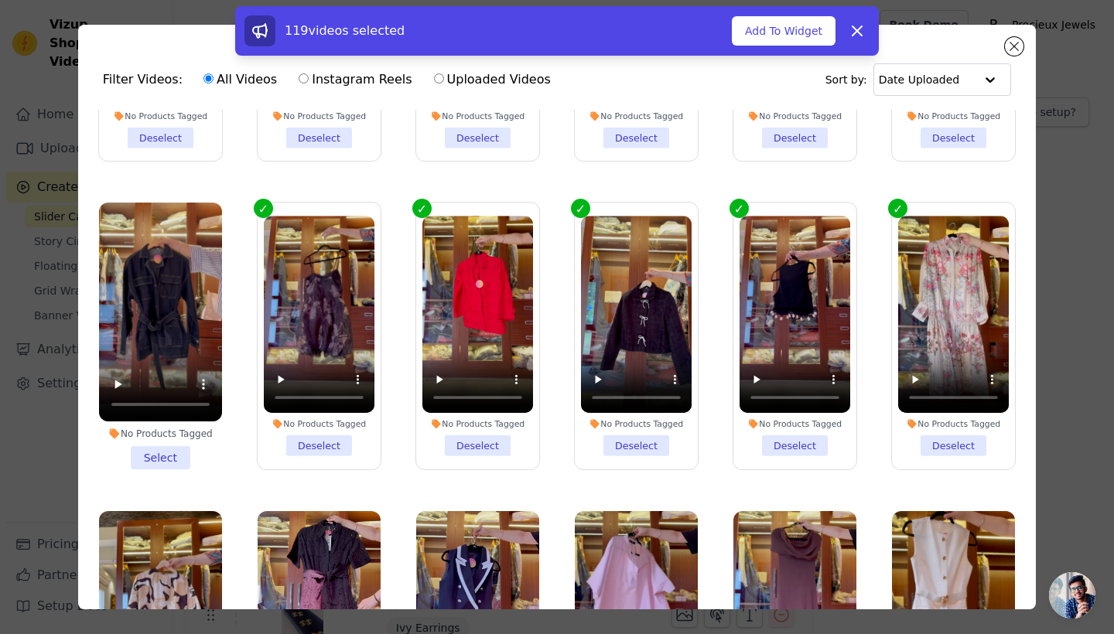
click at [152, 455] on li "No Products Tagged Select" at bounding box center [160, 336] width 123 height 267
click at [0, 0] on input "No Products Tagged Select" at bounding box center [0, 0] width 0 height 0
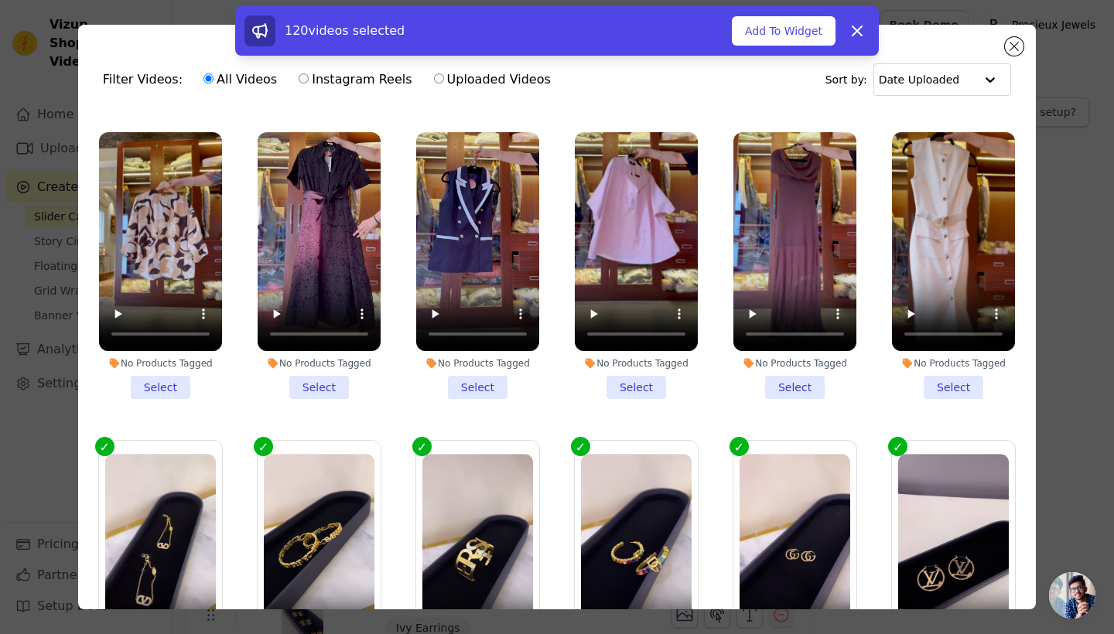
scroll to position [1252, 0]
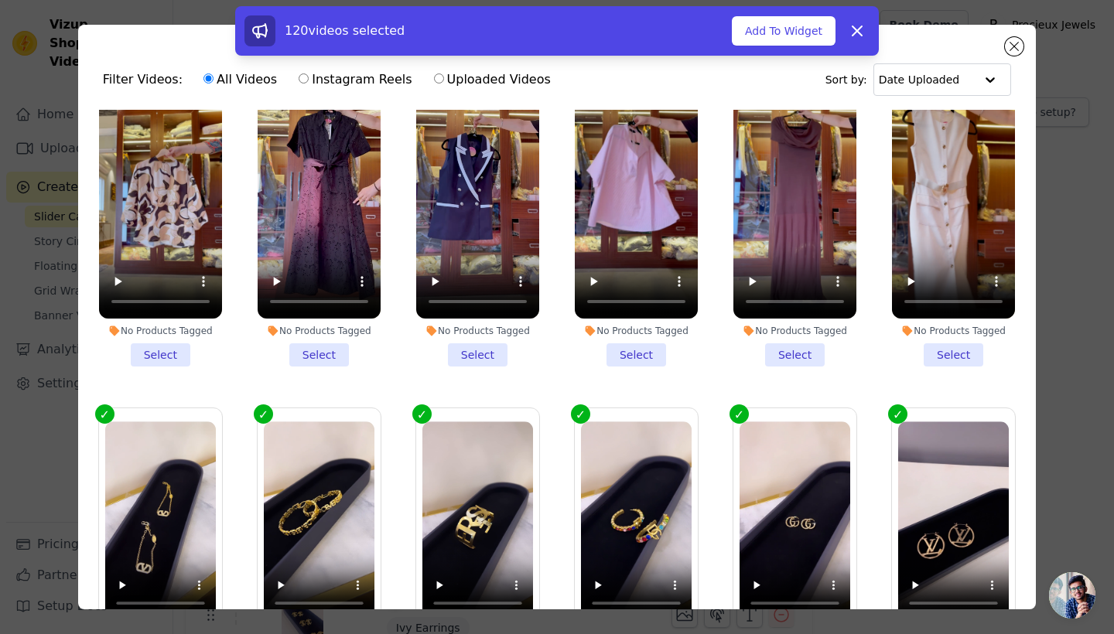
click at [168, 361] on li "No Products Tagged Select" at bounding box center [160, 233] width 123 height 267
click at [0, 0] on input "No Products Tagged Select" at bounding box center [0, 0] width 0 height 0
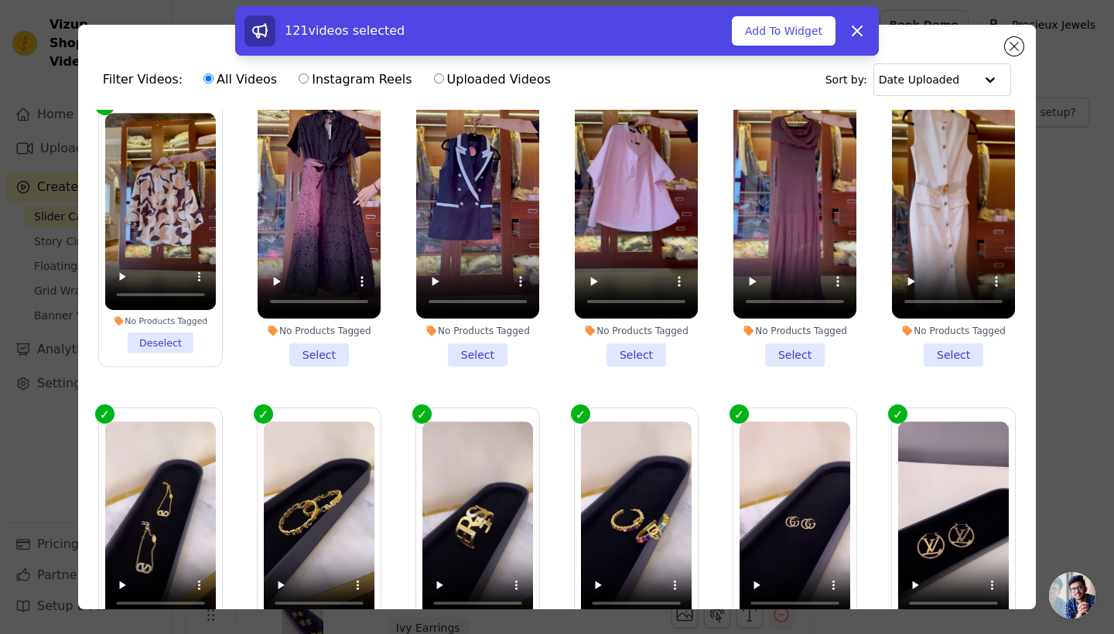
click at [354, 350] on li "No Products Tagged Select" at bounding box center [319, 233] width 123 height 267
click at [0, 0] on input "No Products Tagged Select" at bounding box center [0, 0] width 0 height 0
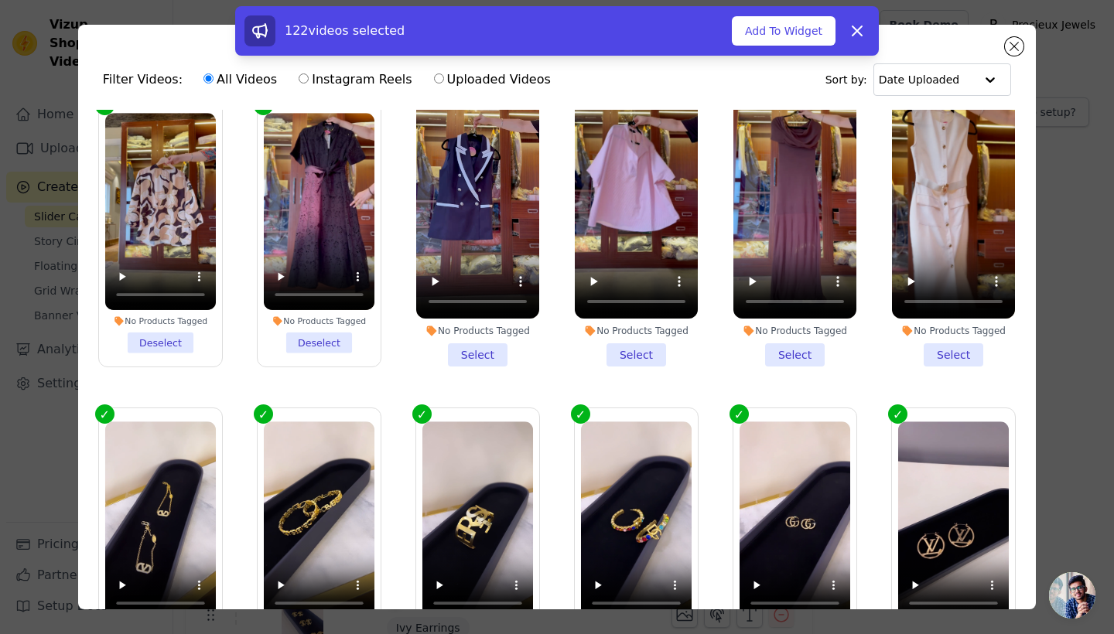
click at [455, 350] on li "No Products Tagged Select" at bounding box center [477, 233] width 123 height 267
click at [0, 0] on input "No Products Tagged Select" at bounding box center [0, 0] width 0 height 0
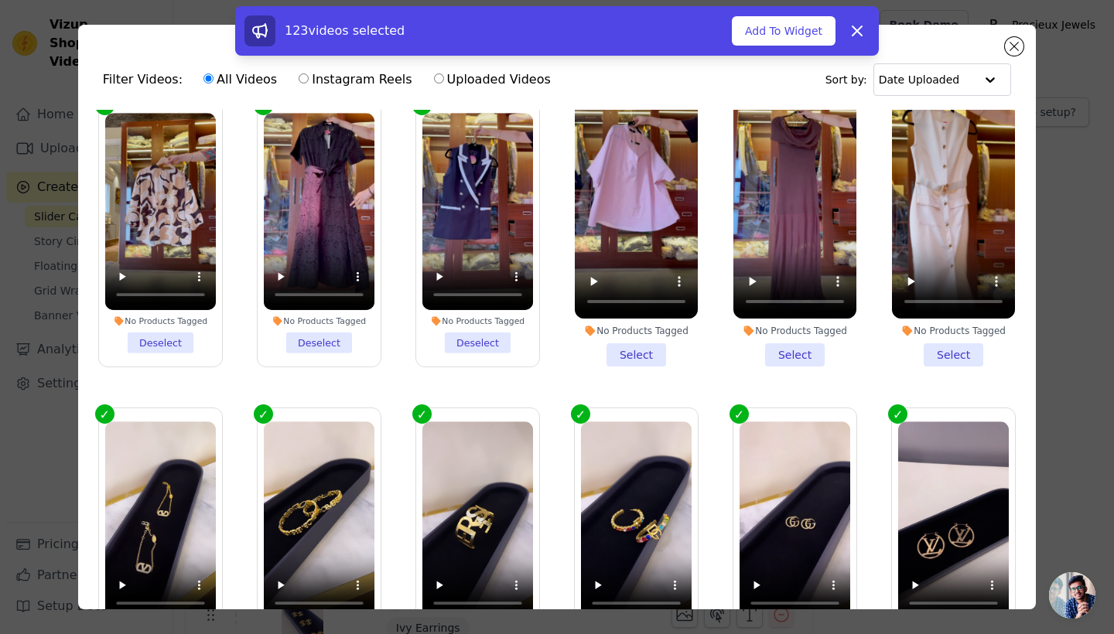
click at [623, 348] on li "No Products Tagged Select" at bounding box center [636, 233] width 123 height 267
click at [0, 0] on input "No Products Tagged Select" at bounding box center [0, 0] width 0 height 0
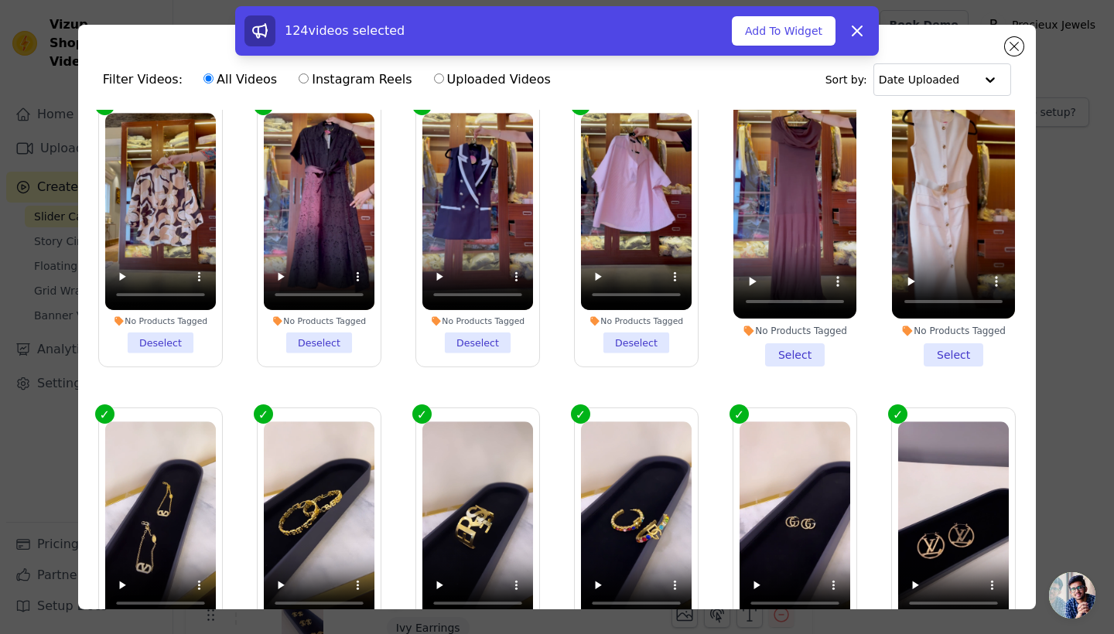
click at [822, 360] on li "No Products Tagged Select" at bounding box center [794, 233] width 123 height 267
click at [0, 0] on input "No Products Tagged Select" at bounding box center [0, 0] width 0 height 0
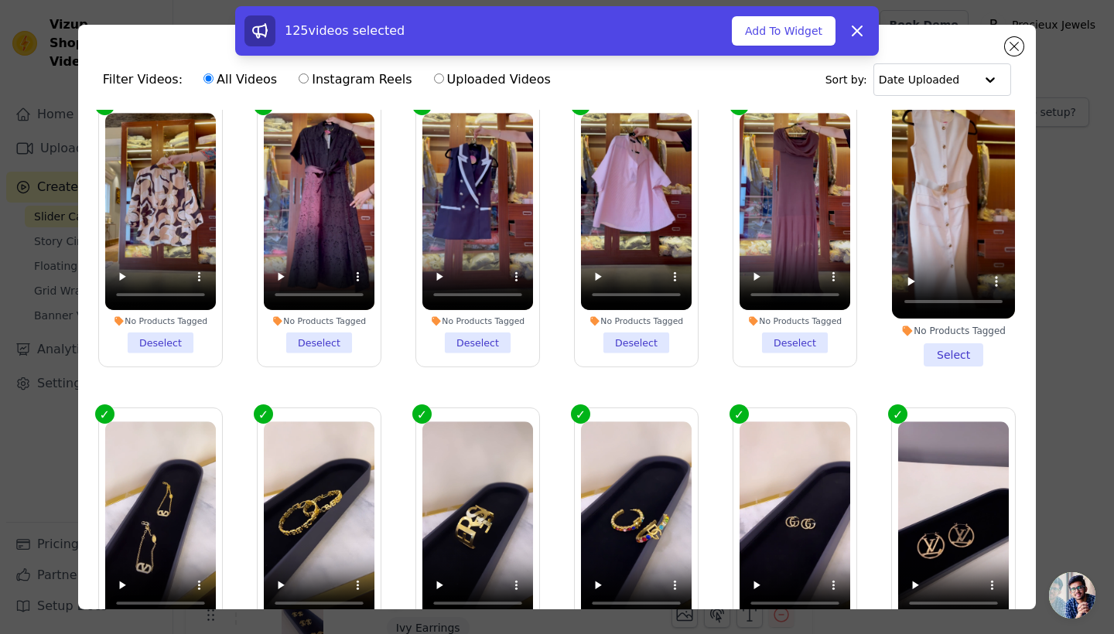
click at [940, 362] on li "No Products Tagged Select" at bounding box center [953, 233] width 123 height 267
click at [0, 0] on input "No Products Tagged Select" at bounding box center [0, 0] width 0 height 0
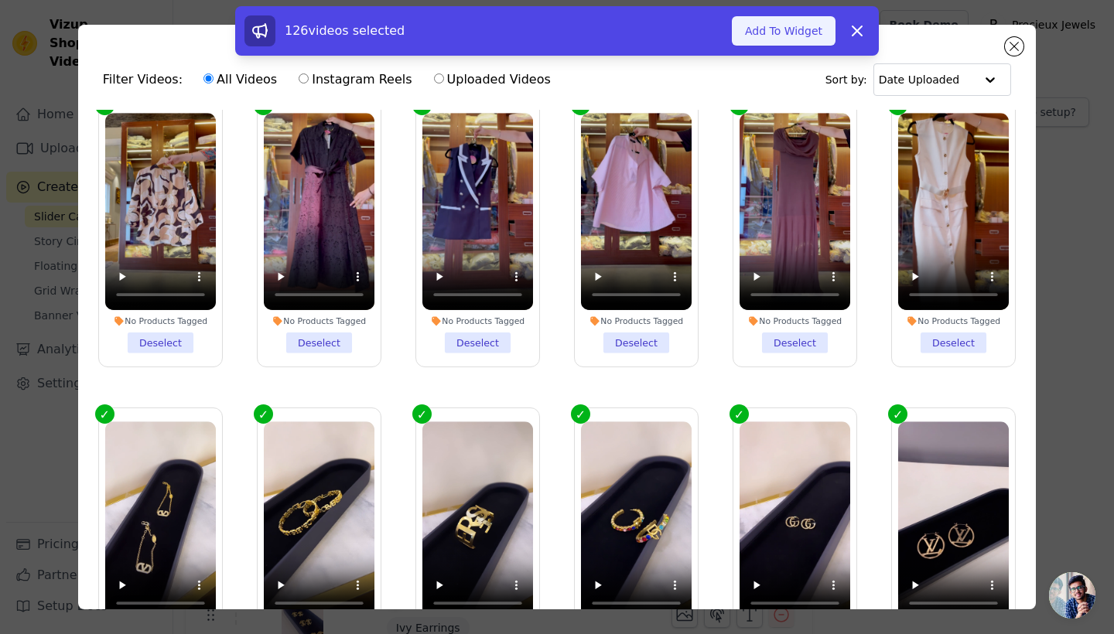
click at [767, 16] on button "Add To Widget" at bounding box center [784, 30] width 104 height 29
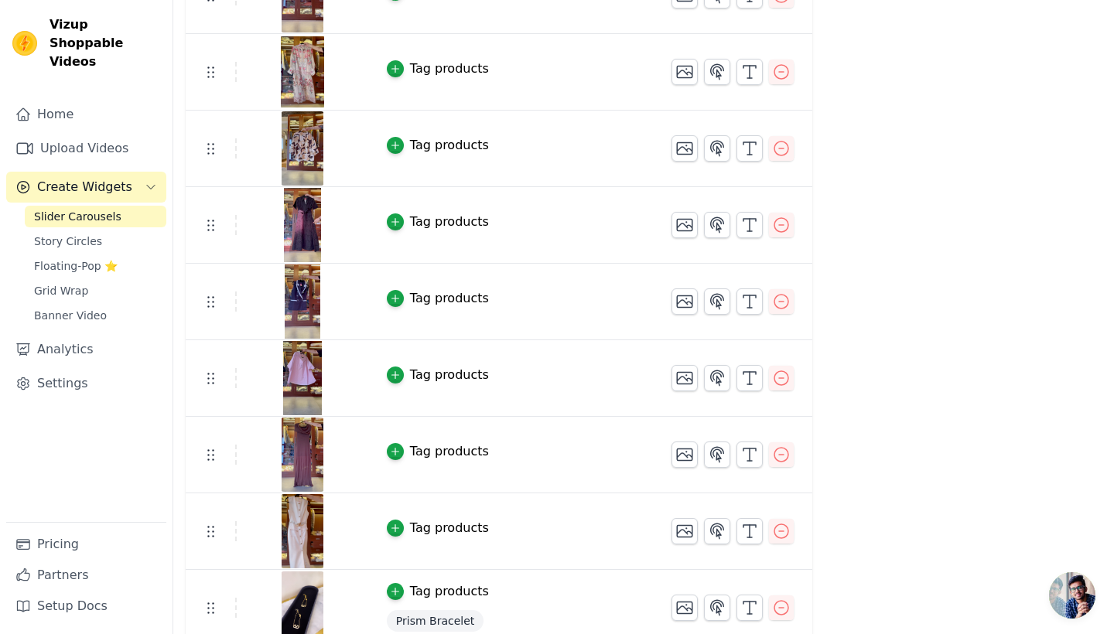
scroll to position [1909, 0]
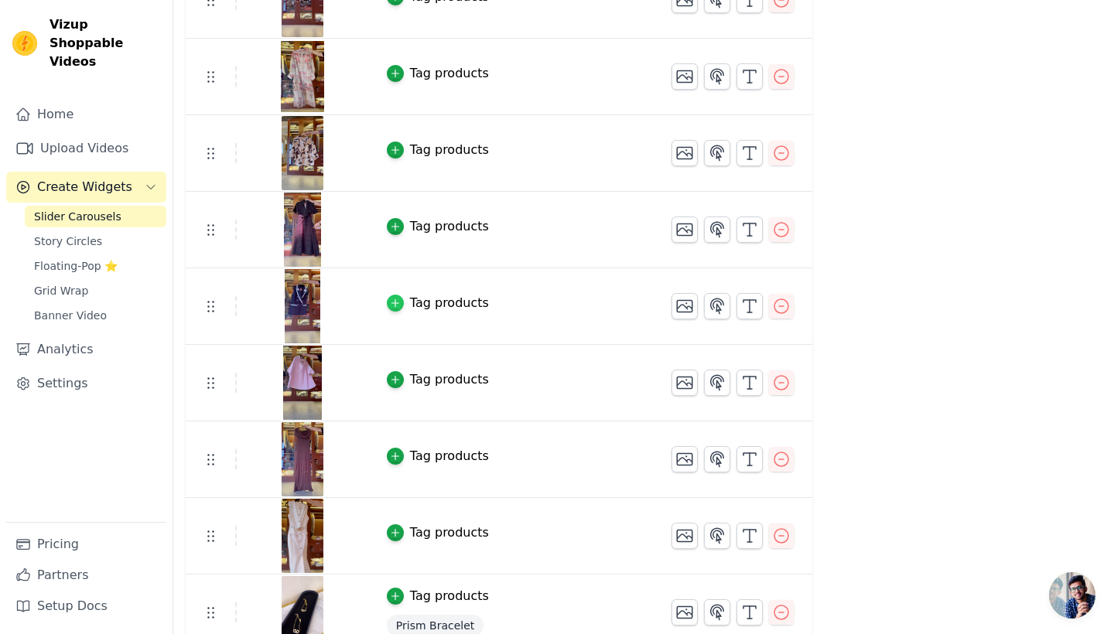
click at [395, 305] on icon "button" at bounding box center [395, 303] width 11 height 11
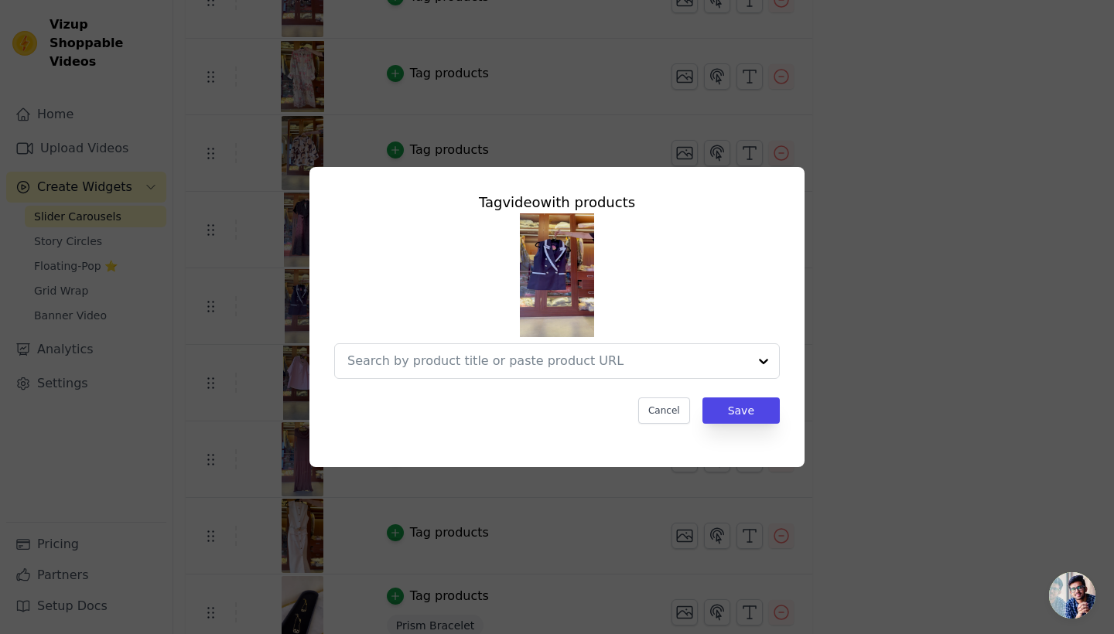
scroll to position [0, 0]
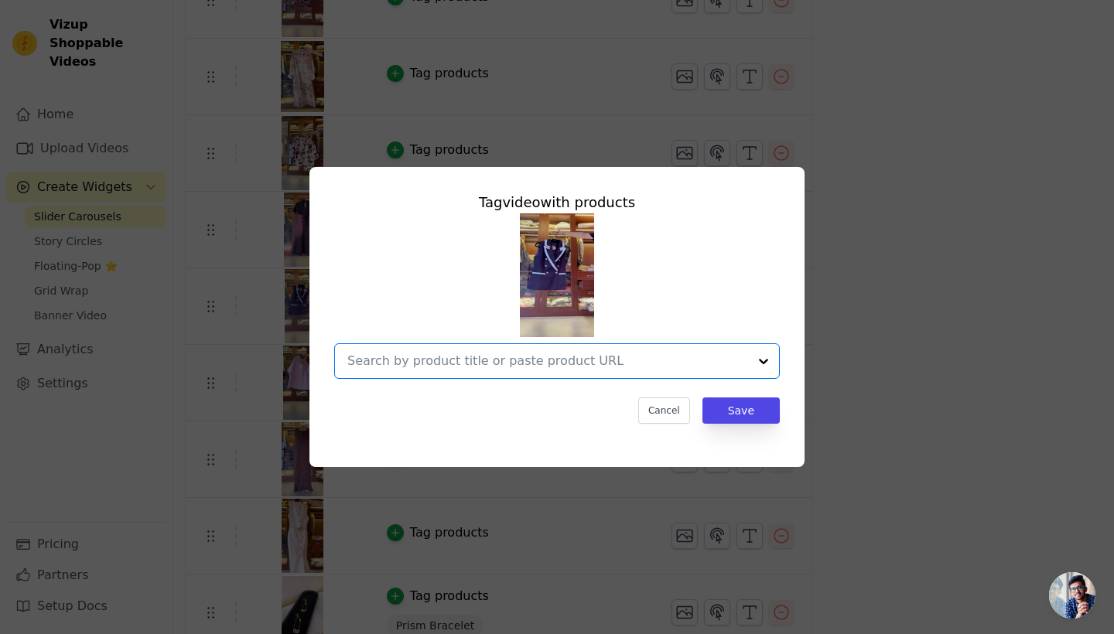
click at [453, 365] on input "text" at bounding box center [547, 361] width 401 height 19
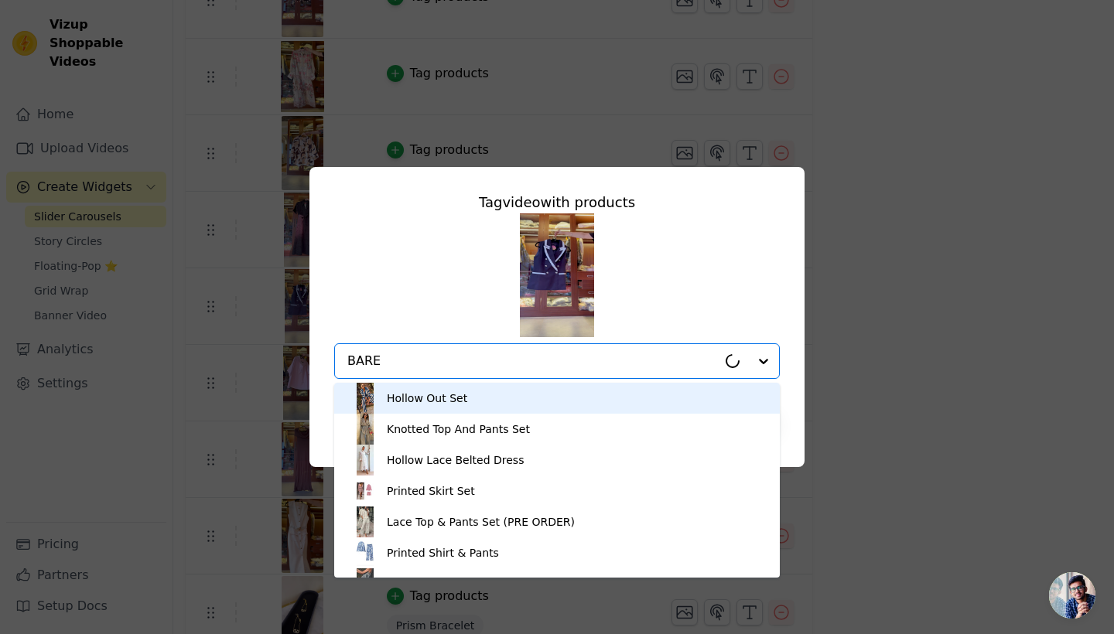
type input "BARE"
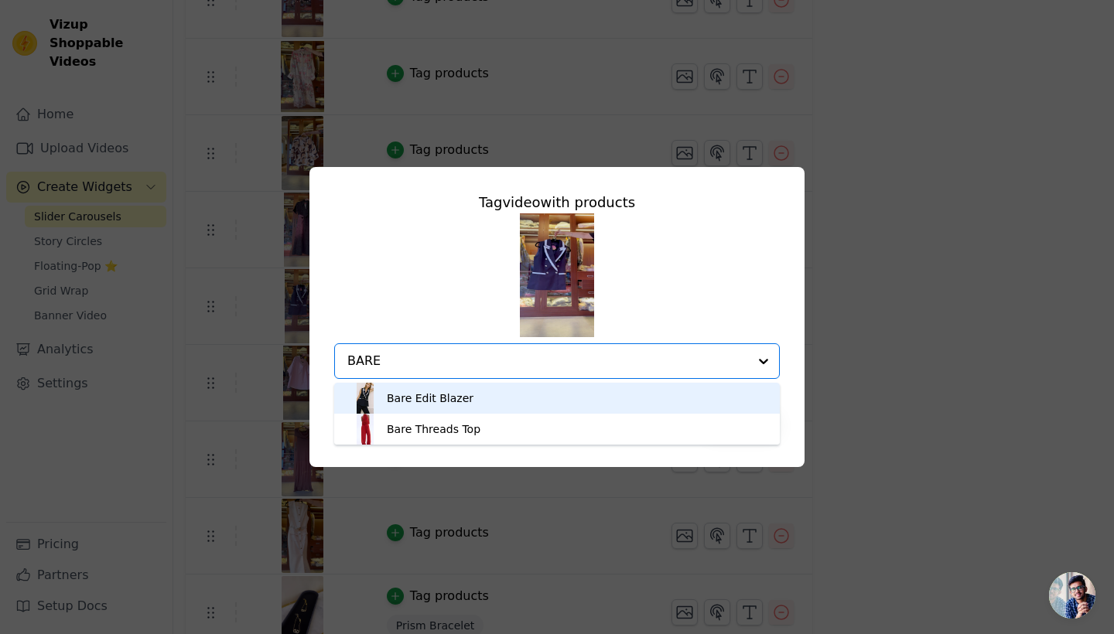
click at [486, 414] on div "Bare Edit Blazer" at bounding box center [557, 398] width 414 height 31
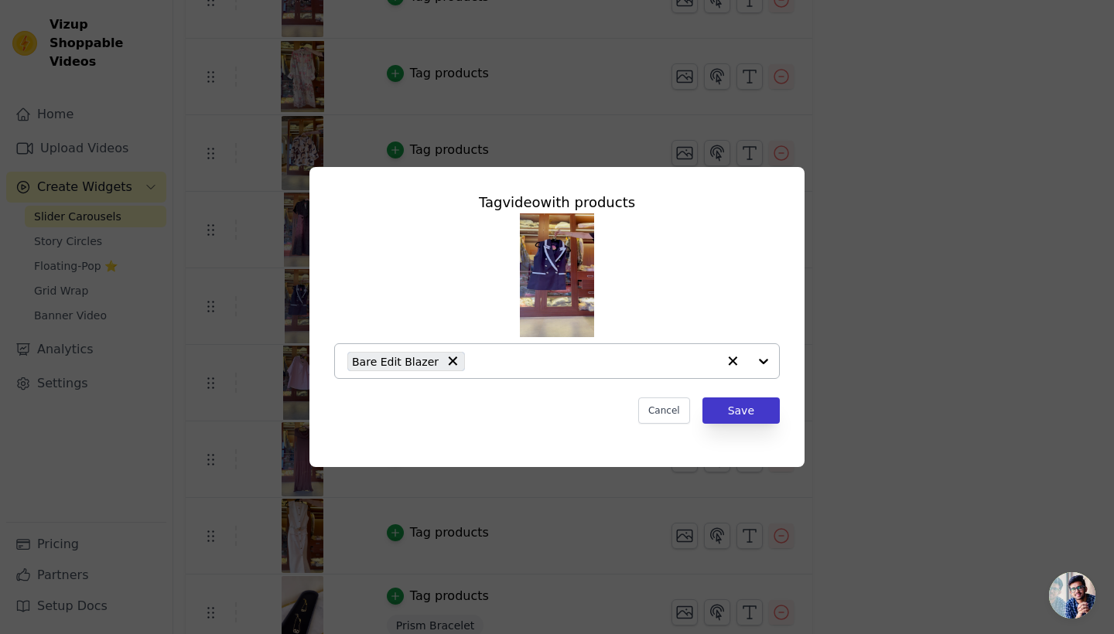
click at [747, 419] on button "Save" at bounding box center [740, 410] width 77 height 26
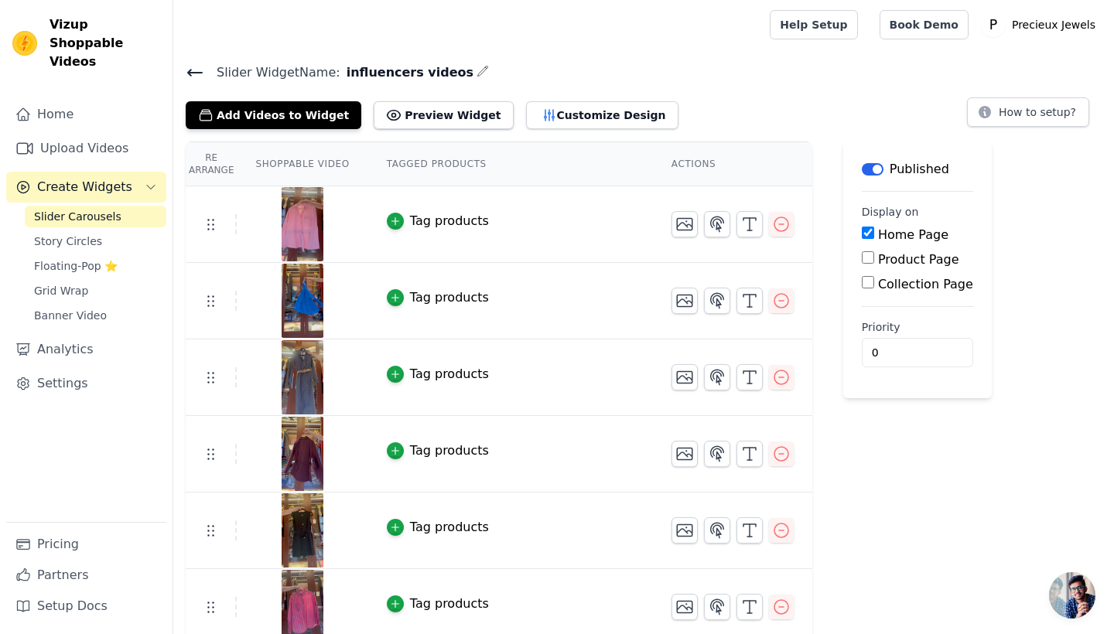
click at [296, 235] on img at bounding box center [302, 224] width 43 height 74
